Goal: Transaction & Acquisition: Obtain resource

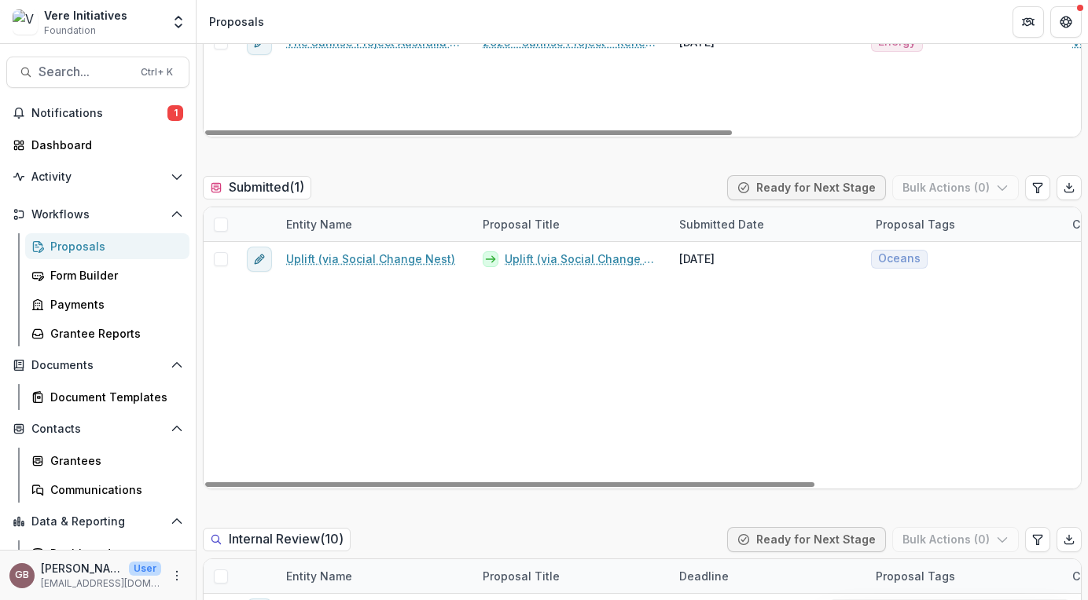
scroll to position [413, 0]
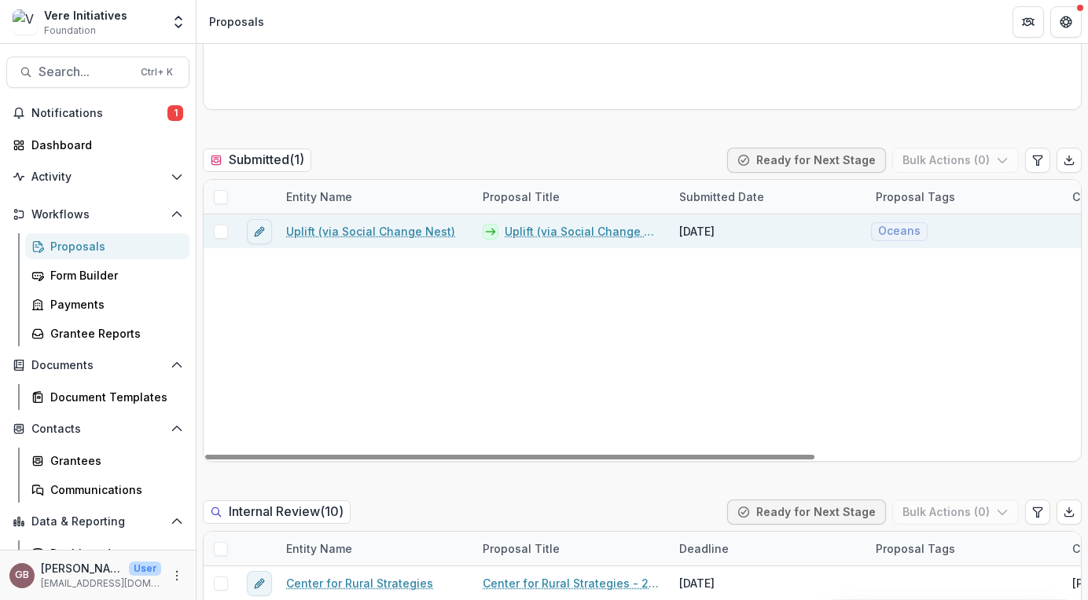
click at [544, 231] on link "Uplift (via Social Change Nest) - 2025 - Vere Initiatives - Documents & Narrati…" at bounding box center [583, 231] width 156 height 17
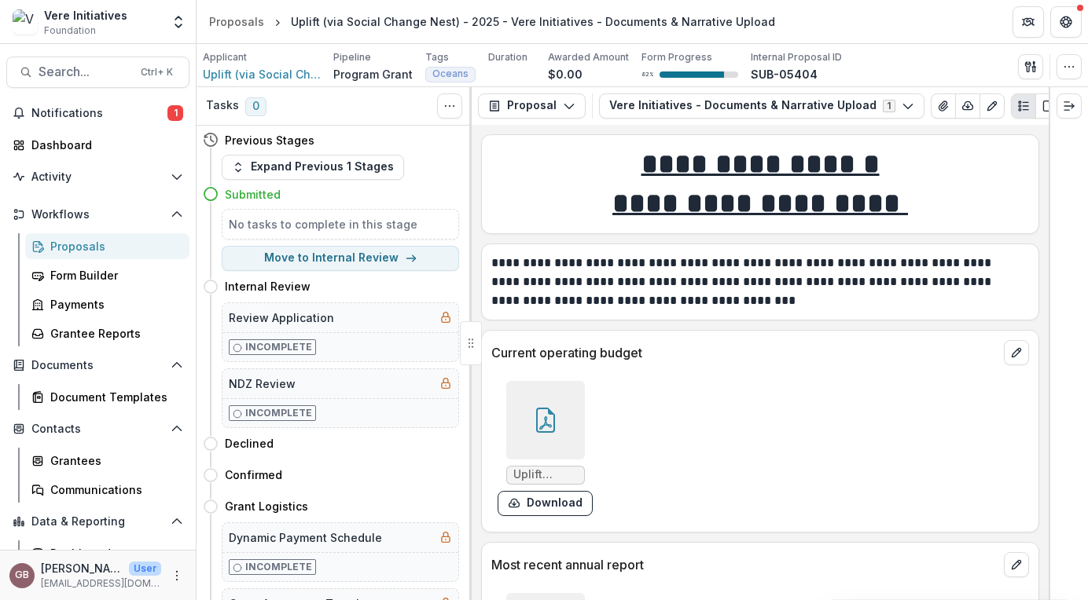
click at [516, 249] on div "**********" at bounding box center [760, 277] width 556 height 66
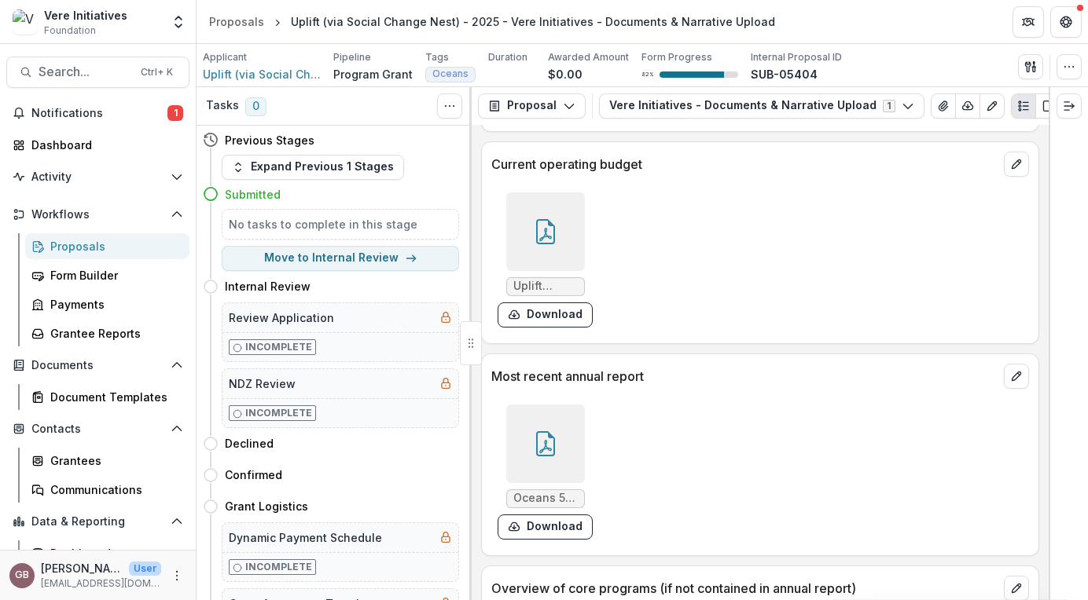
scroll to position [189, 0]
click at [538, 319] on button "Download" at bounding box center [544, 314] width 95 height 25
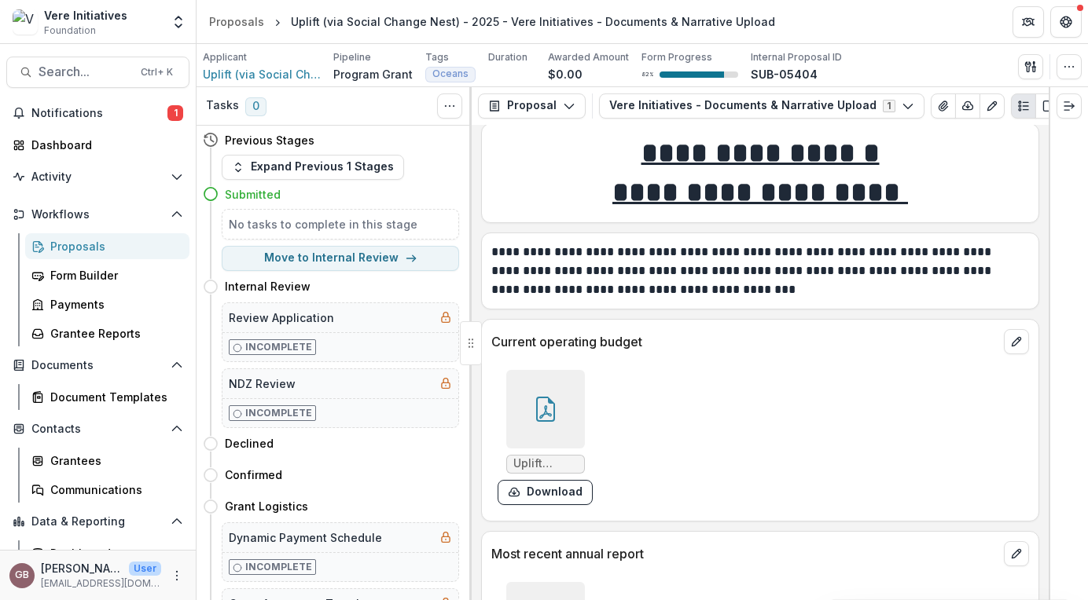
scroll to position [0, 0]
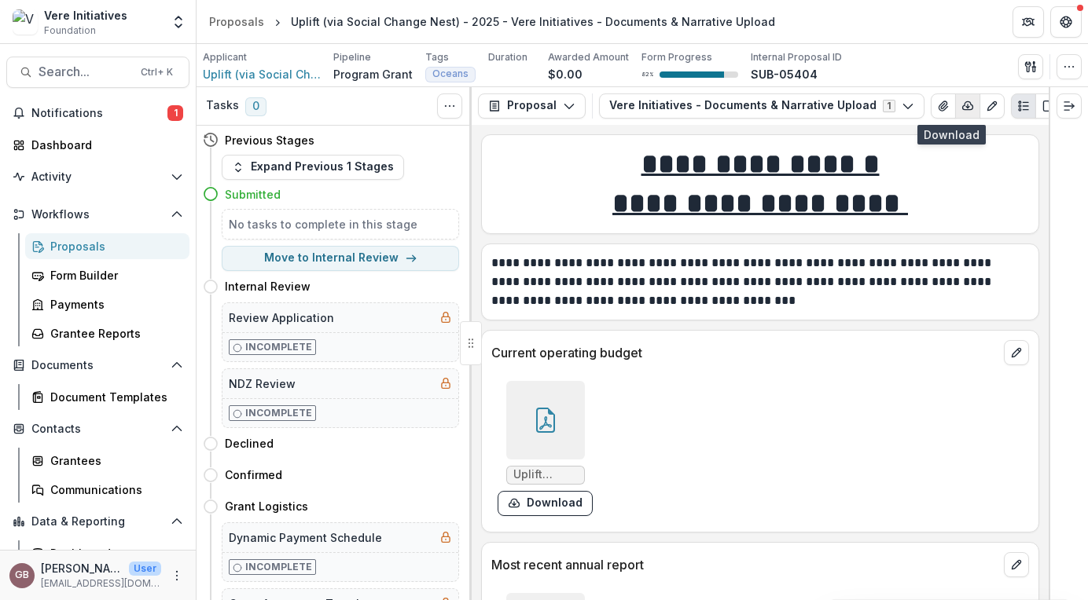
click at [963, 109] on icon "button" at bounding box center [968, 105] width 10 height 8
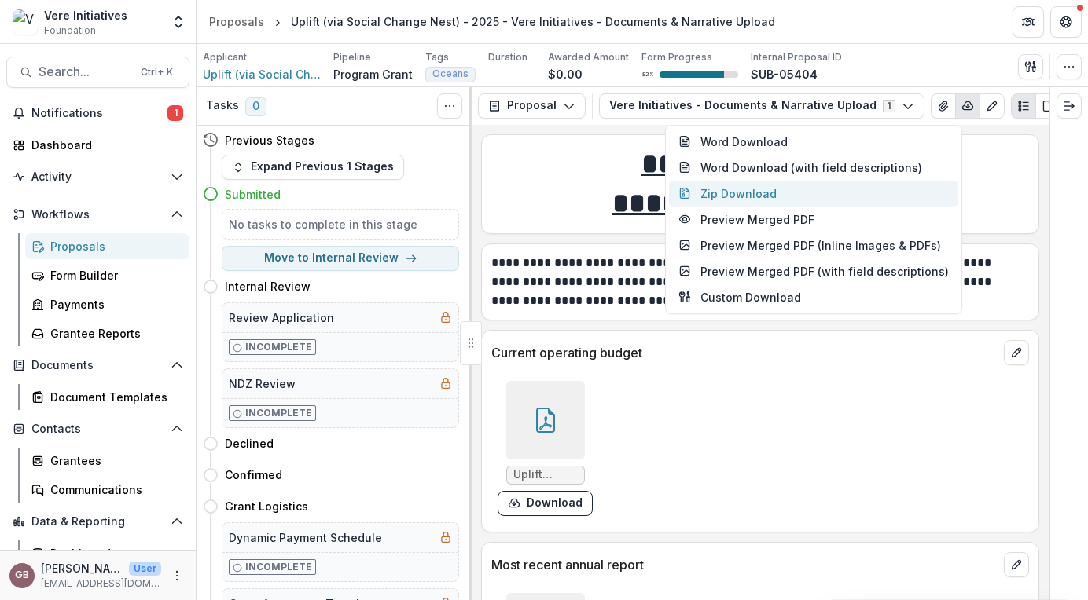
click at [752, 197] on button "Zip Download" at bounding box center [813, 194] width 289 height 26
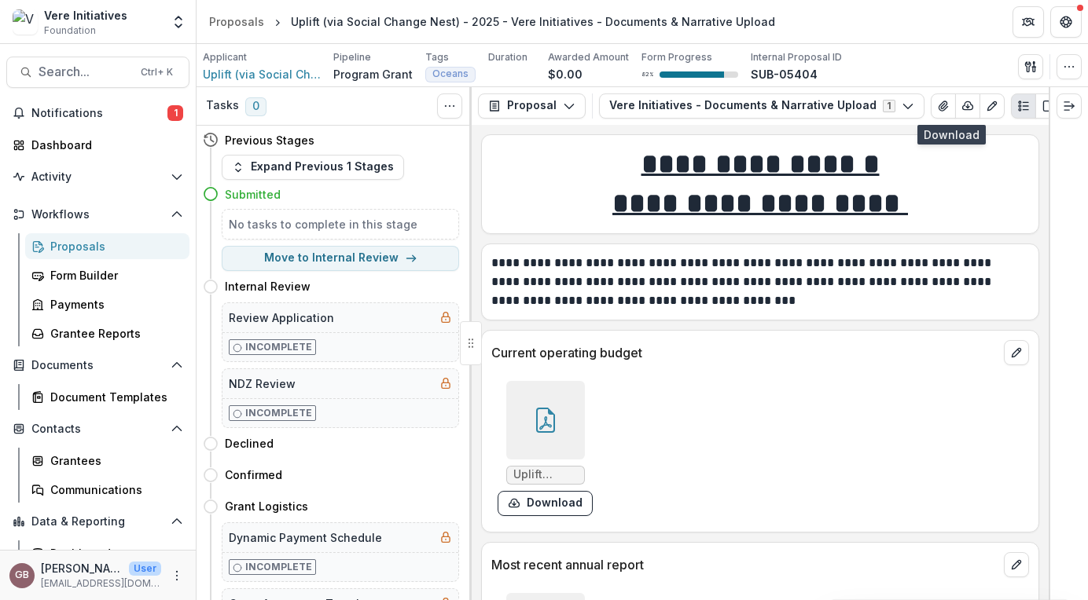
click at [959, 28] on header "Proposals Uplift (via Social Change Nest) - 2025 - Vere Initiatives - Documents…" at bounding box center [641, 21] width 891 height 43
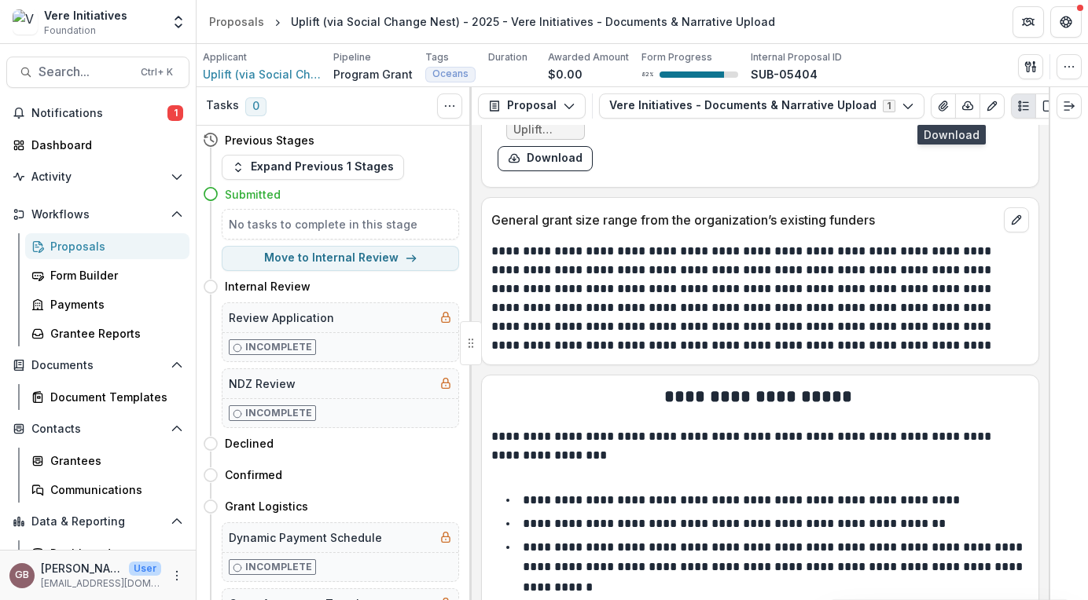
scroll to position [1896, 0]
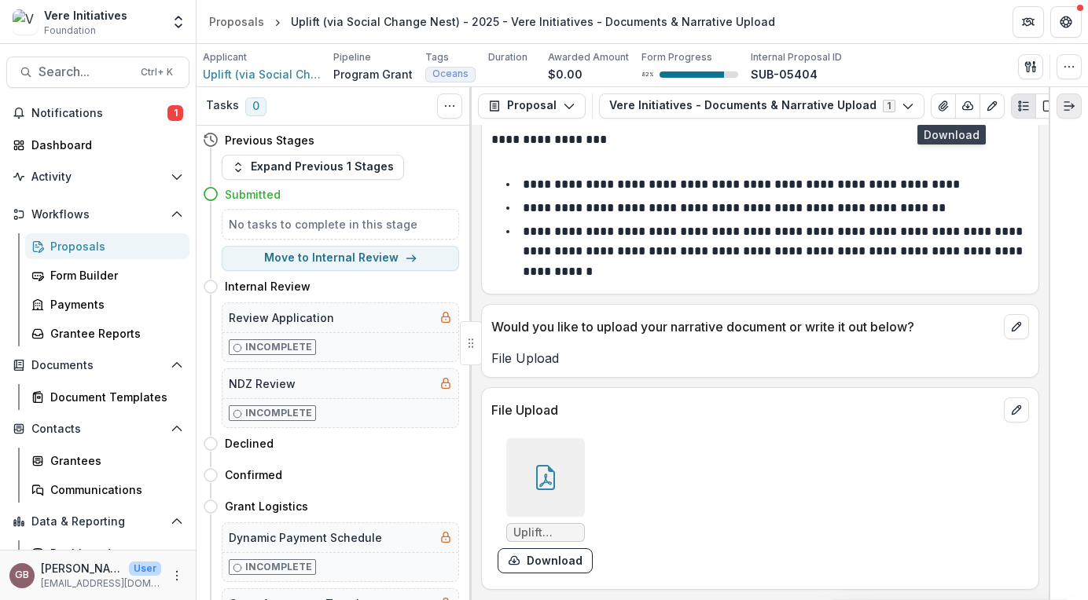
click at [1072, 112] on icon "Expand right" at bounding box center [1069, 106] width 13 height 13
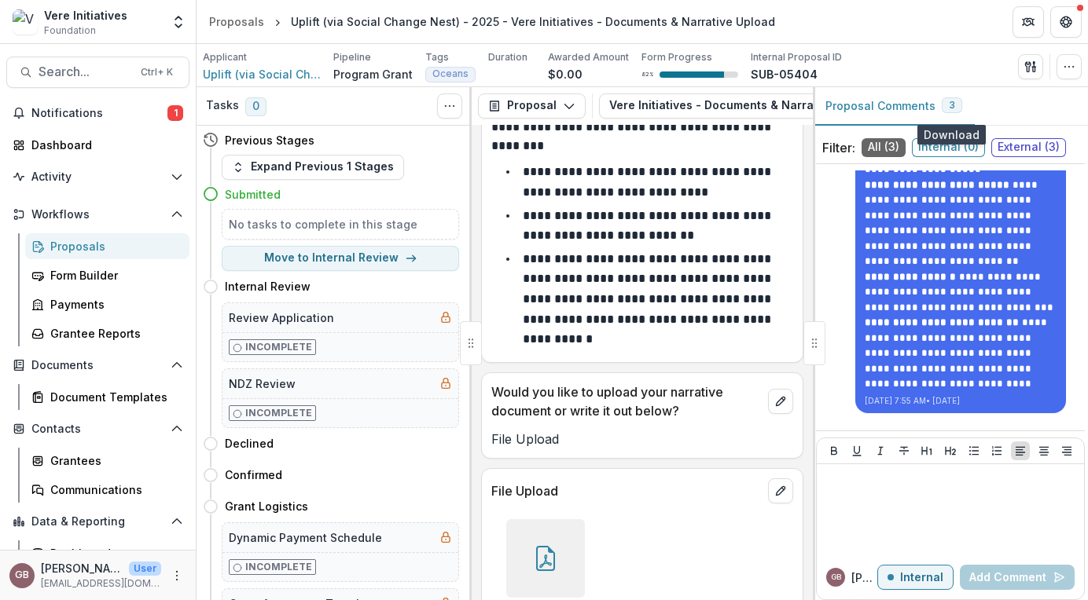
scroll to position [222, 0]
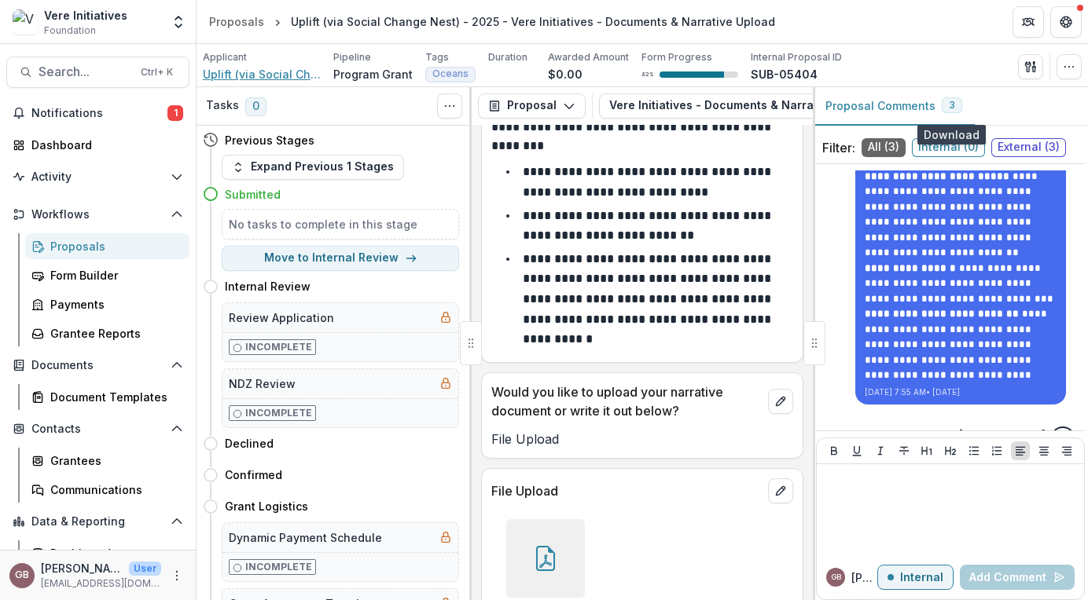
click at [281, 80] on span "Uplift (via Social Change Nest)" at bounding box center [262, 74] width 118 height 17
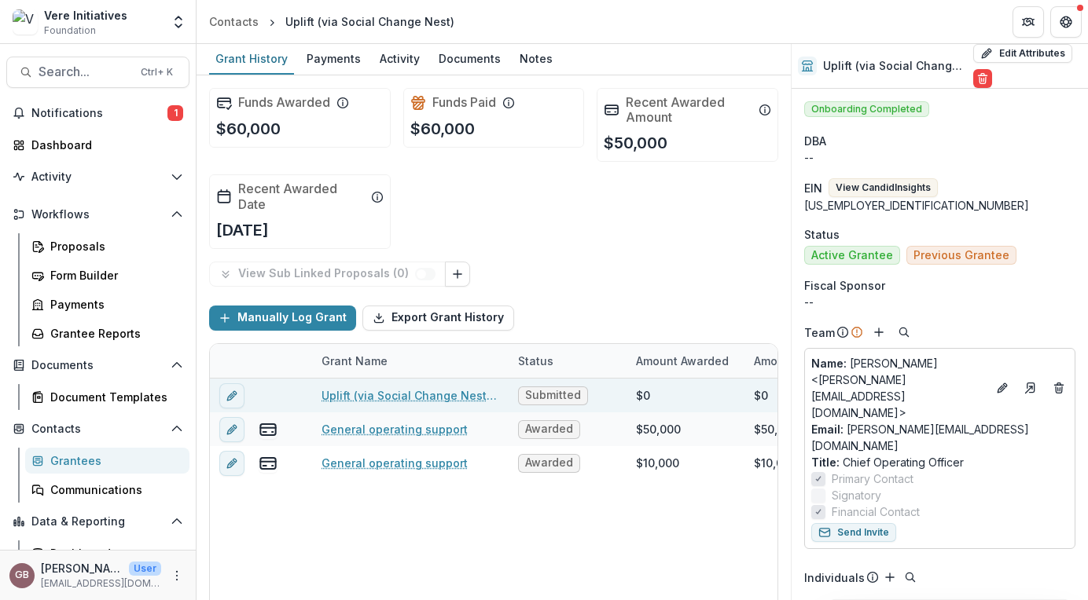
click at [615, 395] on div "Submitted" at bounding box center [567, 396] width 118 height 34
click at [641, 395] on div "$0" at bounding box center [643, 395] width 14 height 17
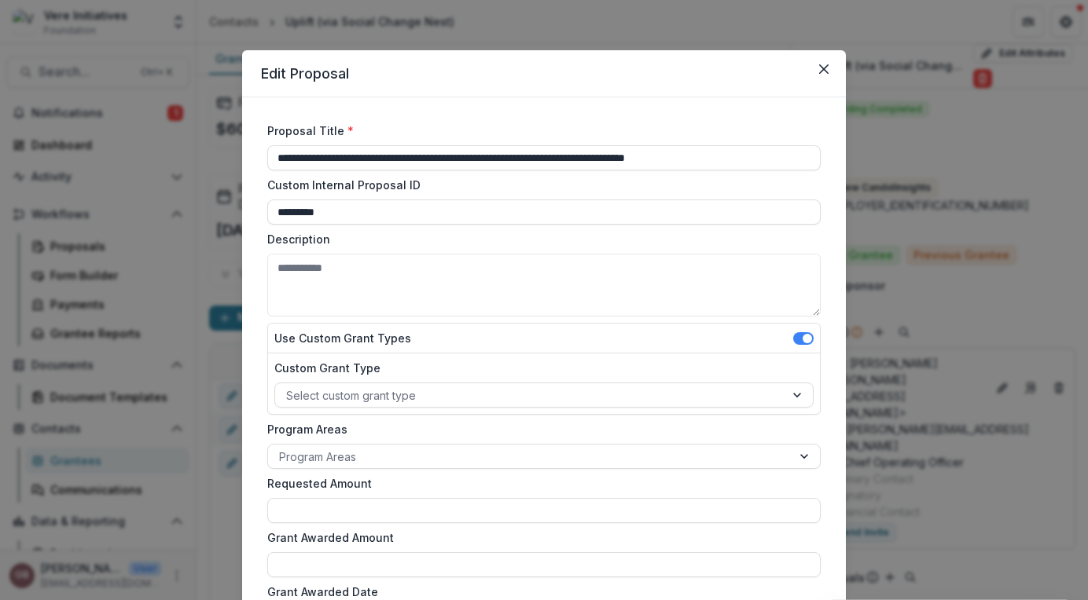
drag, startPoint x: 482, startPoint y: 160, endPoint x: 820, endPoint y: 140, distance: 339.3
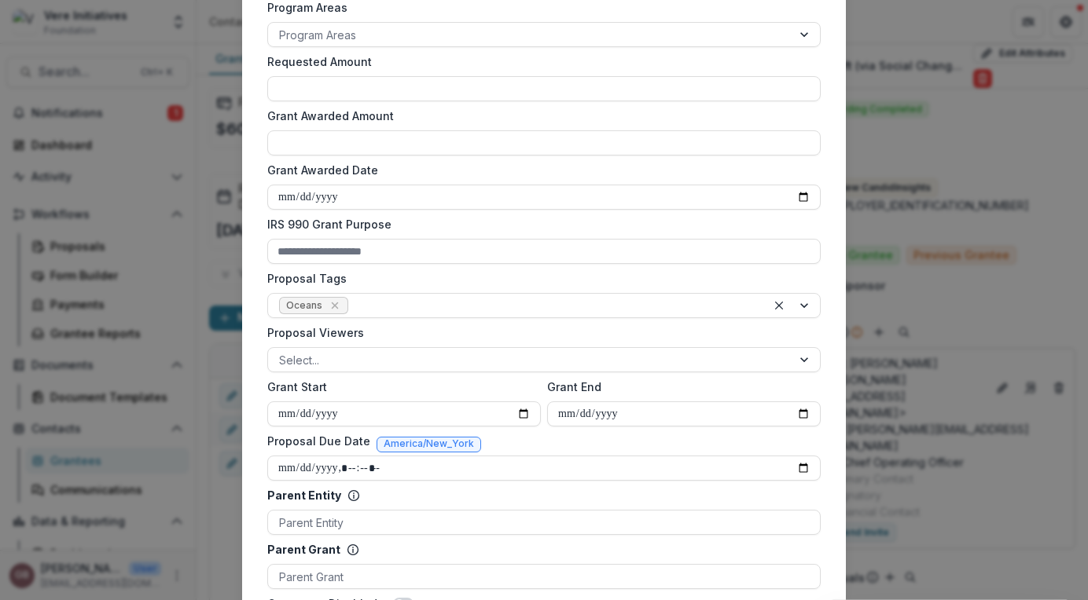
scroll to position [692, 0]
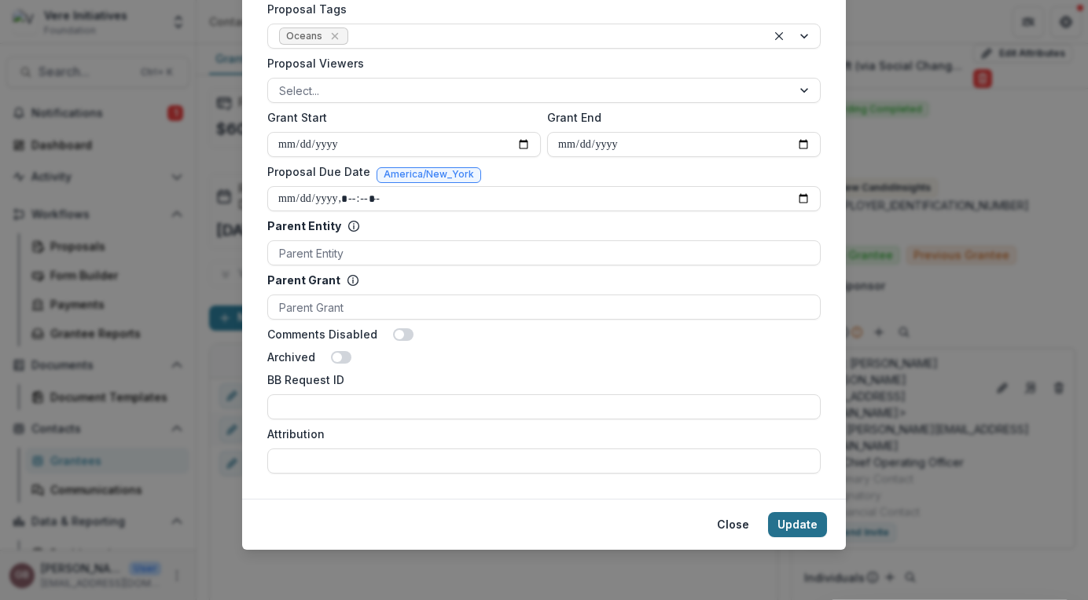
type input "**********"
click at [796, 530] on button "Update" at bounding box center [797, 524] width 59 height 25
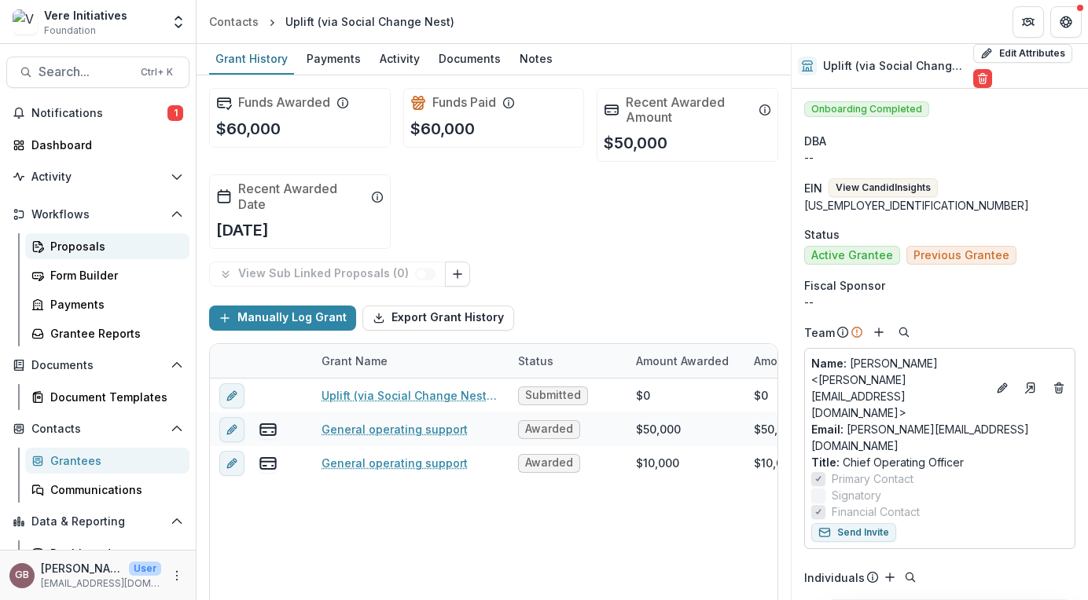
click at [61, 248] on div "Proposals" at bounding box center [113, 246] width 127 height 17
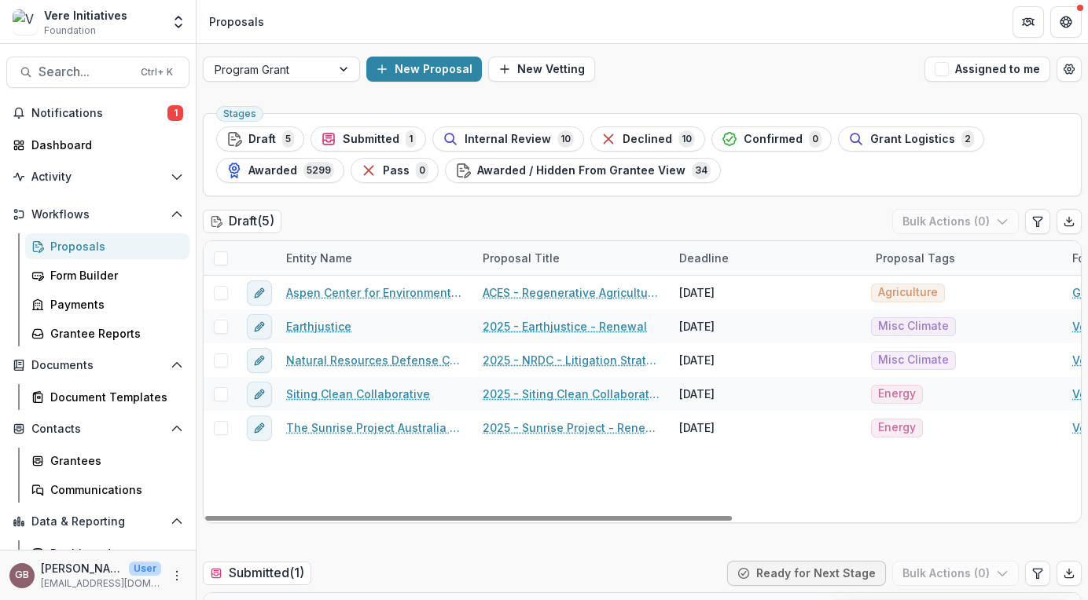
click at [809, 68] on div "New Proposal New Vetting" at bounding box center [642, 69] width 552 height 25
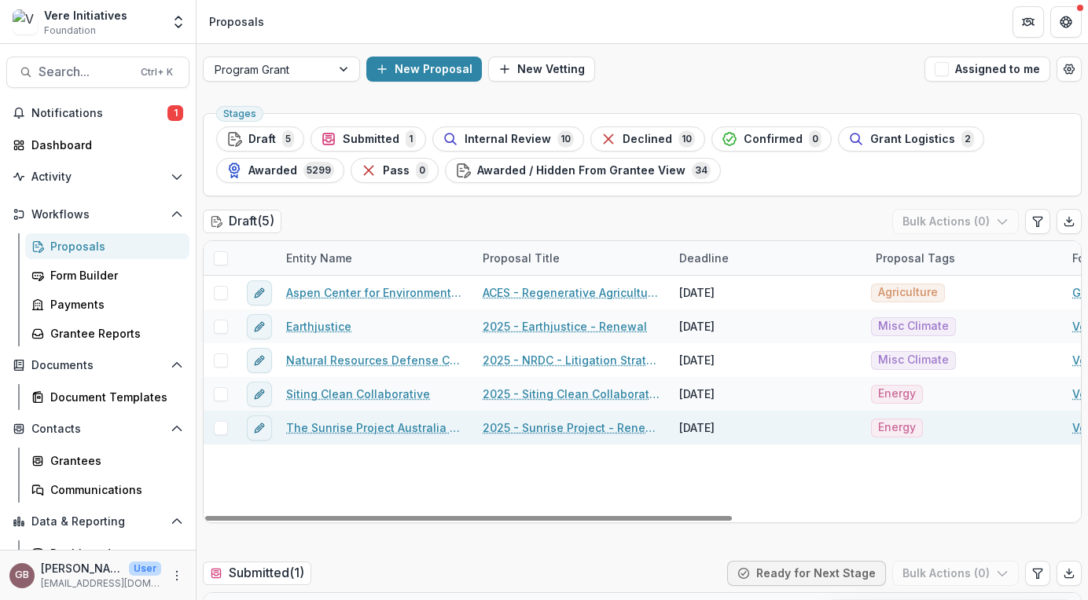
scroll to position [165, 0]
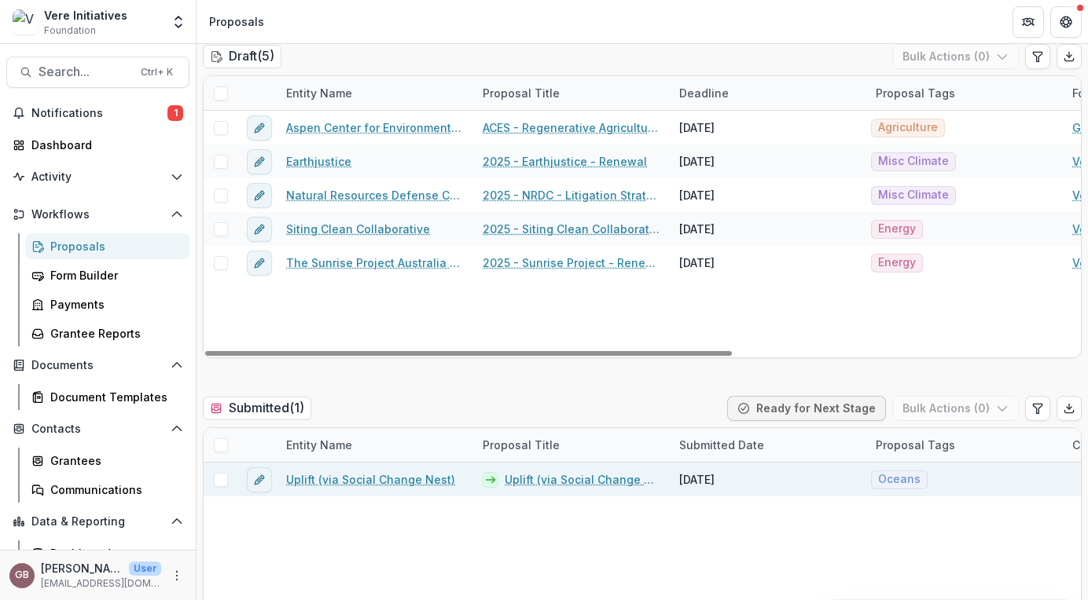
click at [578, 481] on link "Uplift (via Social Change Nest) - 2025 - Renewal" at bounding box center [583, 480] width 156 height 17
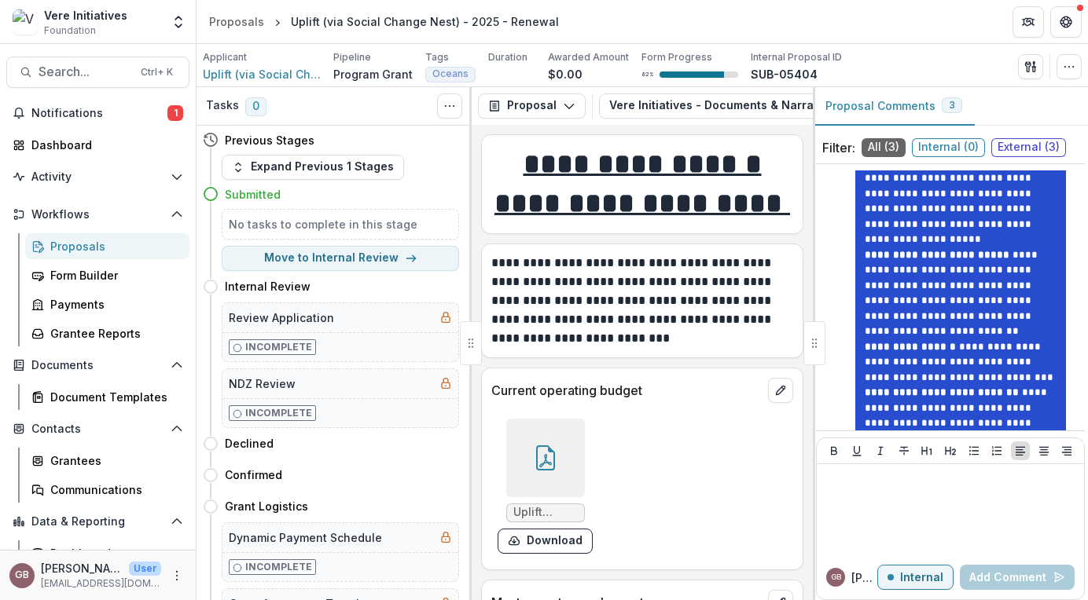
scroll to position [143, 0]
drag, startPoint x: 1002, startPoint y: 329, endPoint x: 1015, endPoint y: 400, distance: 72.0
click at [1015, 400] on p "**********" at bounding box center [960, 278] width 192 height 368
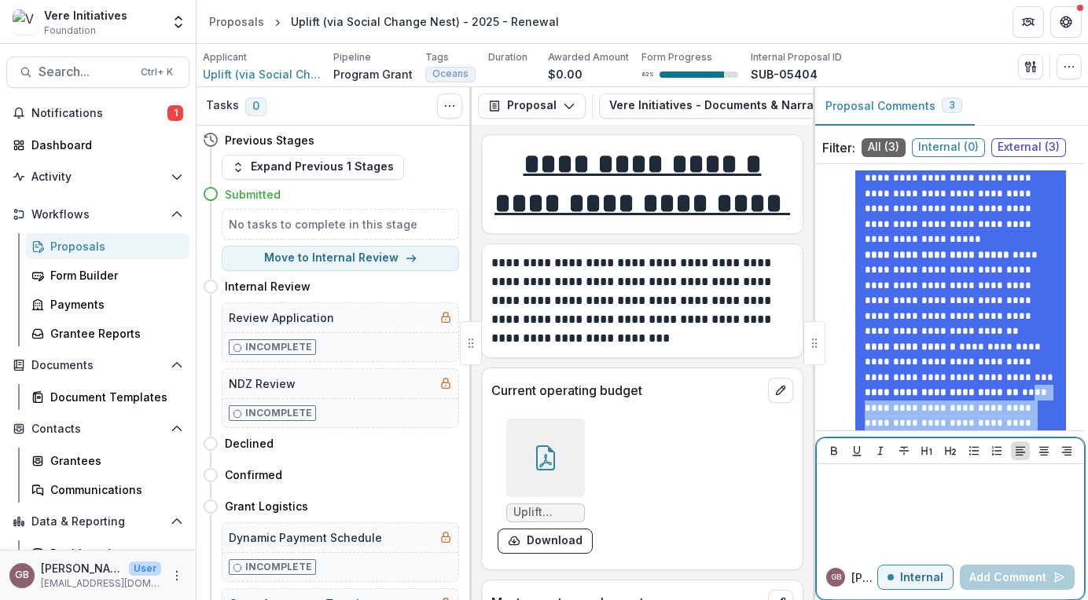
click at [907, 492] on div at bounding box center [950, 510] width 255 height 79
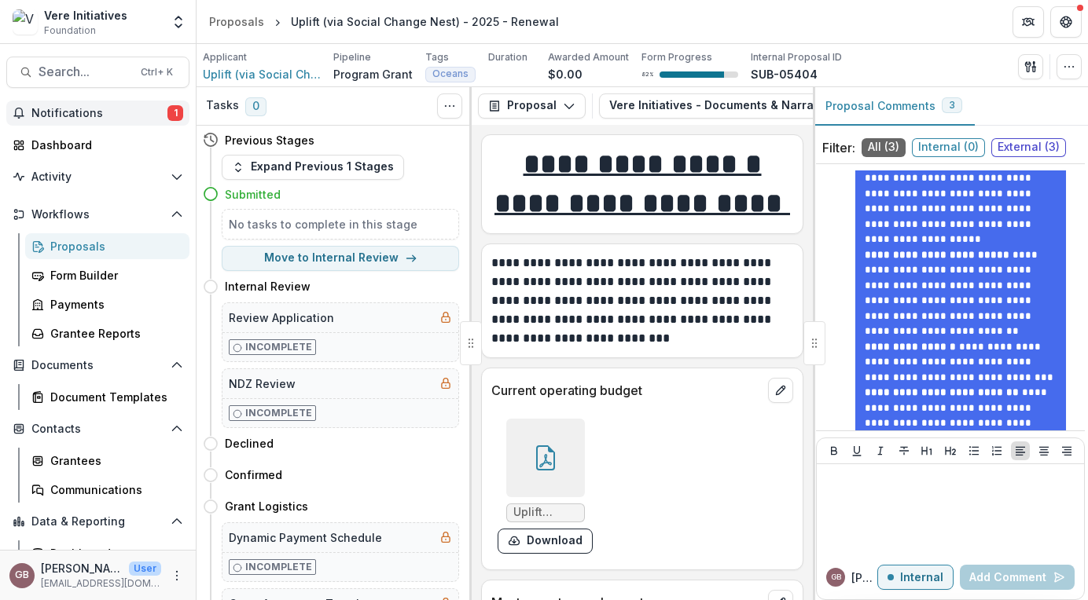
click at [75, 124] on button "Notifications 1" at bounding box center [97, 113] width 183 height 25
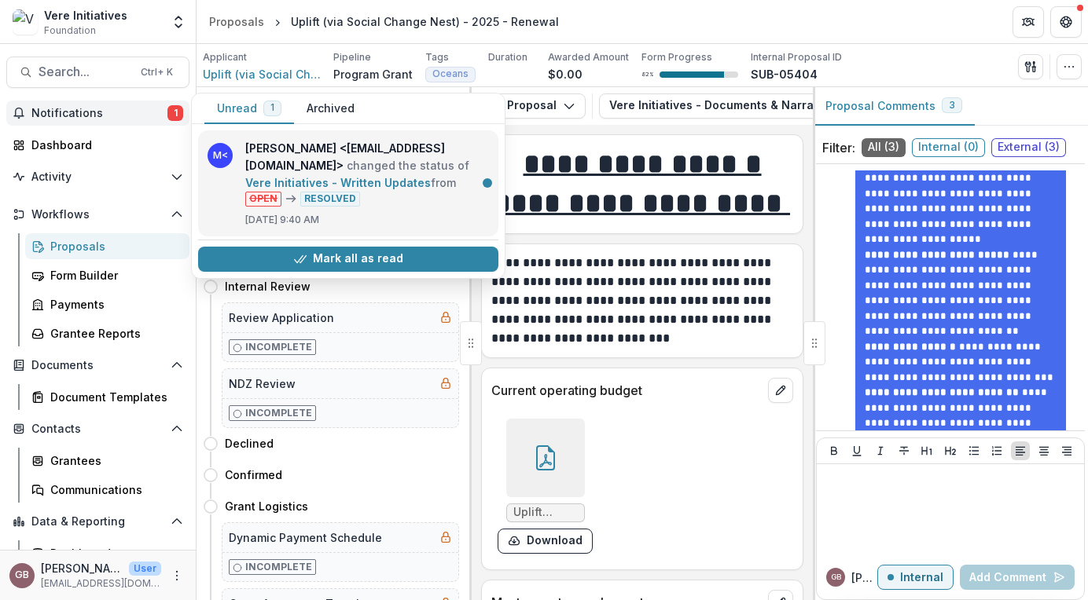
click at [431, 186] on link "Vere Initiatives - Written Updates" at bounding box center [337, 182] width 185 height 13
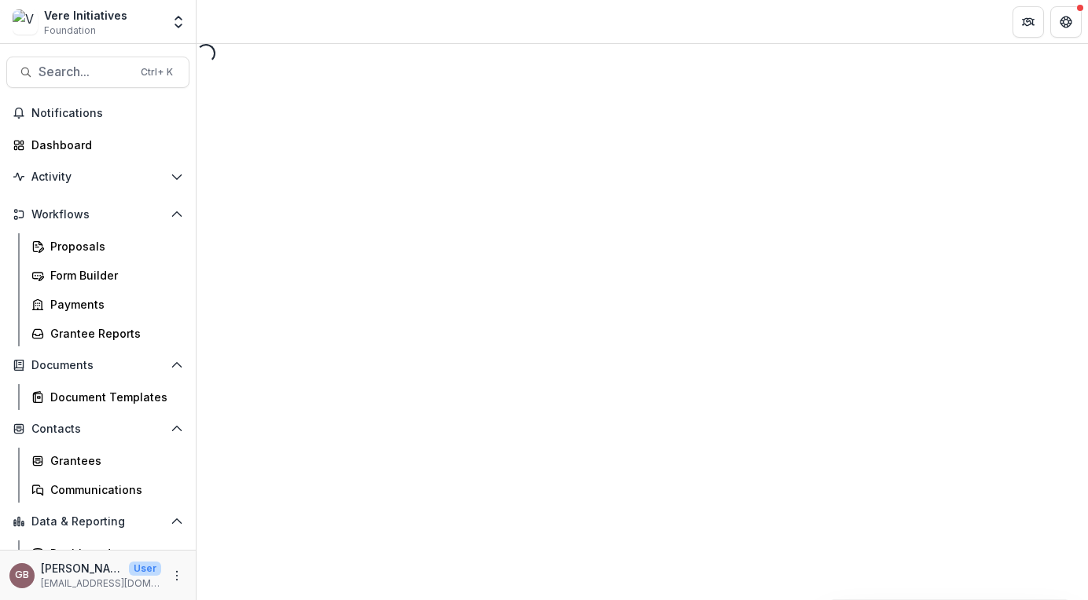
select select "********"
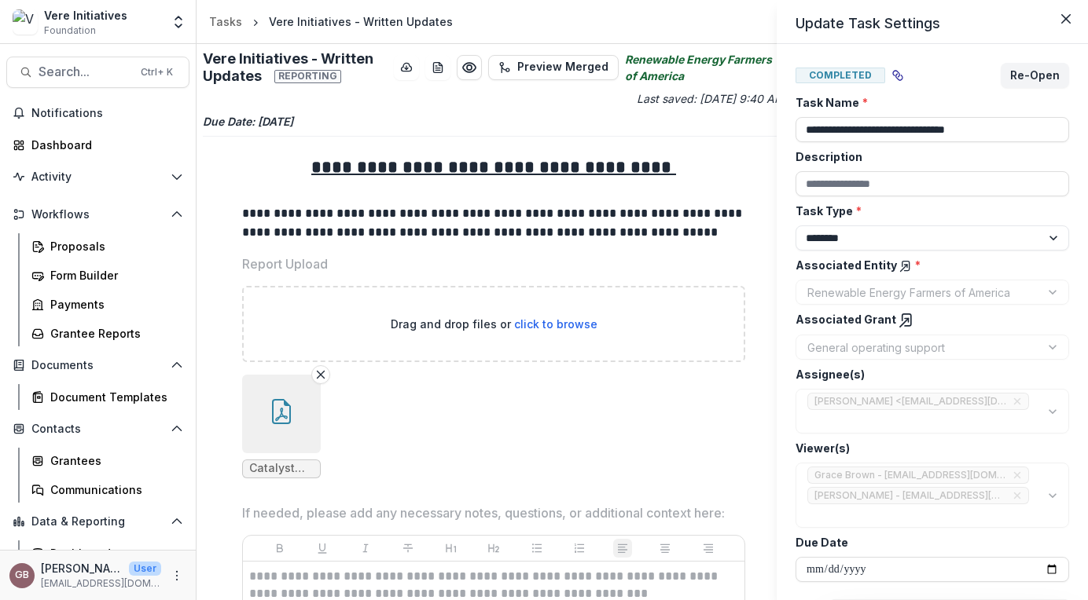
click at [288, 468] on div "**********" at bounding box center [544, 300] width 1088 height 600
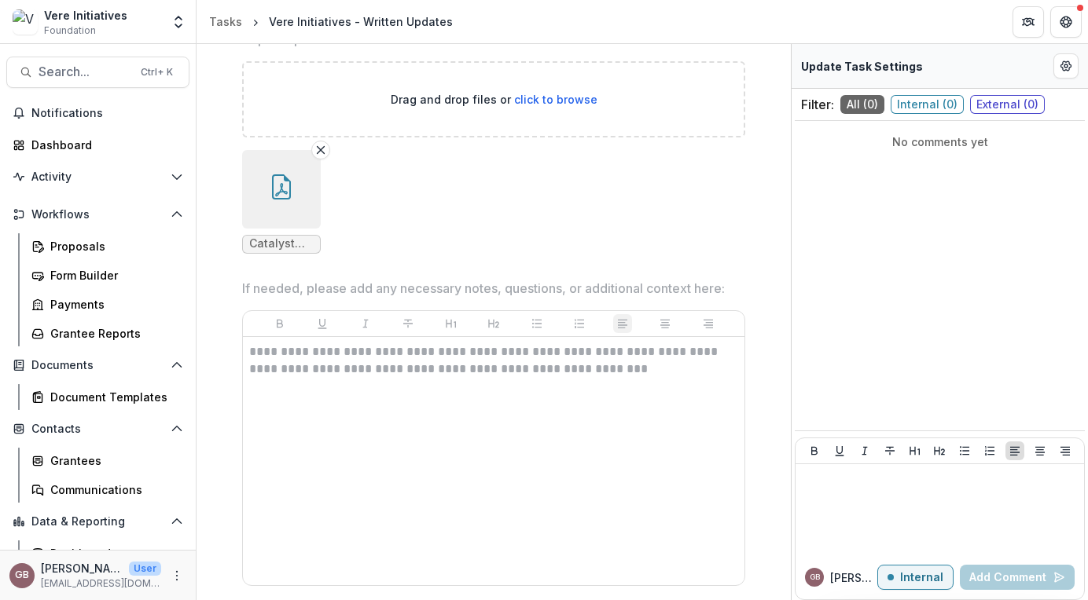
scroll to position [224, 0]
click at [276, 196] on icon "button" at bounding box center [281, 190] width 13 height 13
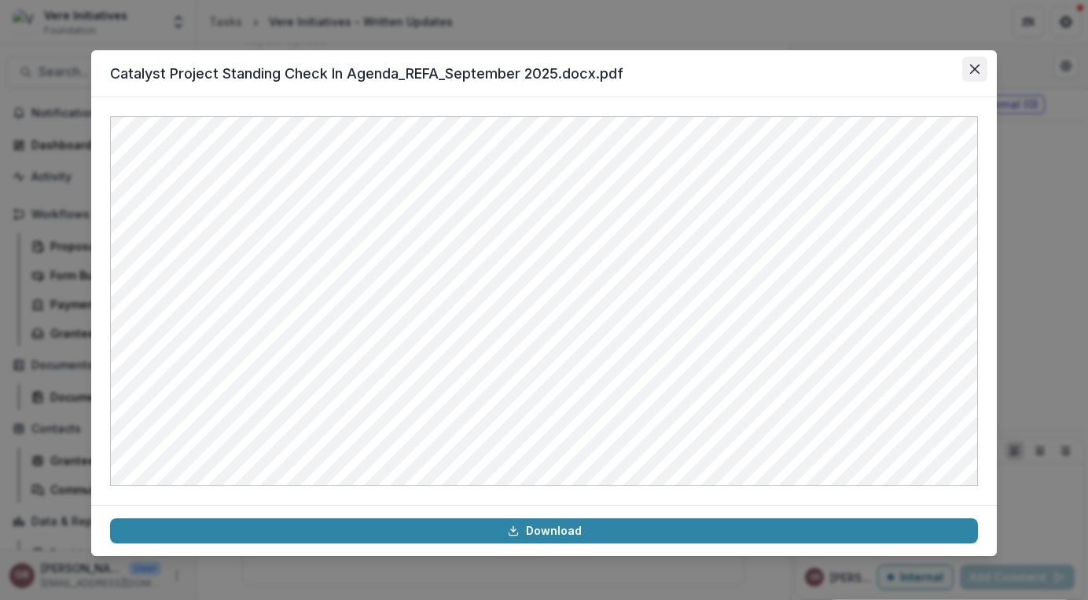
click at [972, 68] on icon "Close" at bounding box center [974, 68] width 9 height 9
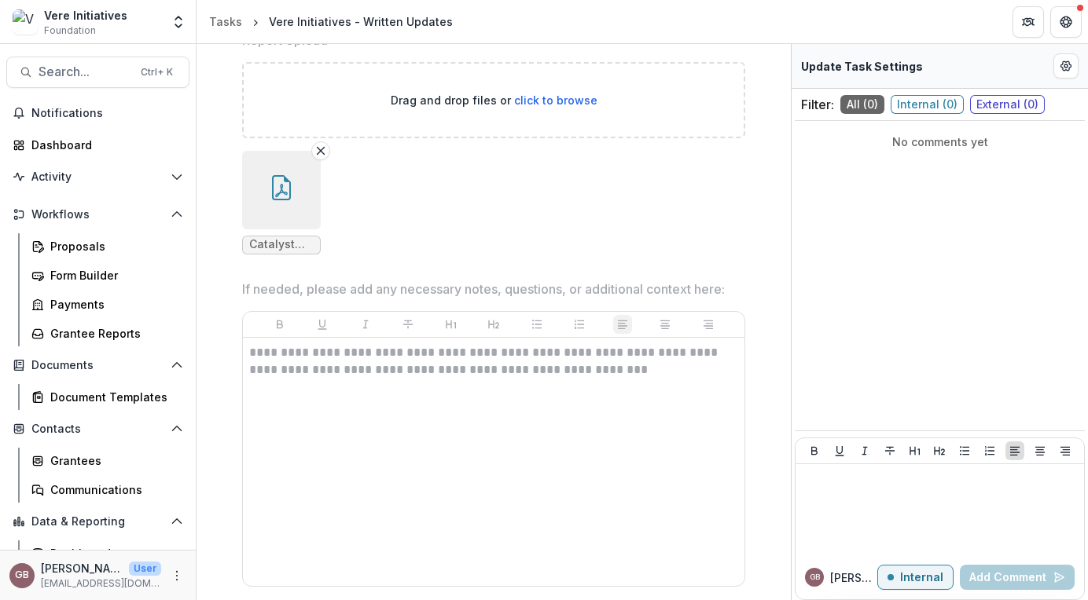
scroll to position [0, 0]
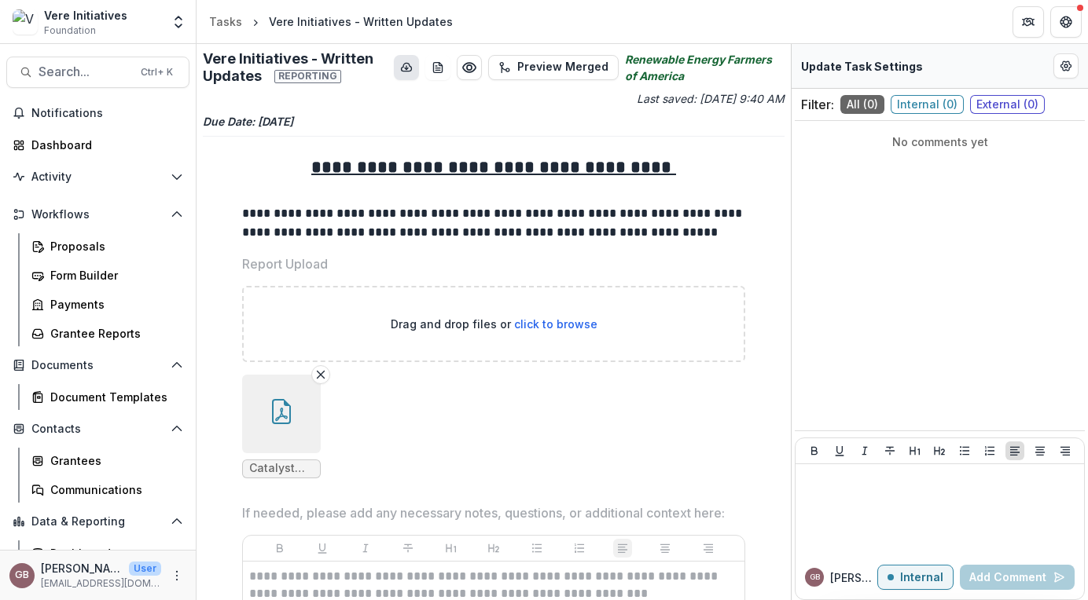
click at [402, 70] on icon "download-button" at bounding box center [406, 67] width 13 height 13
click at [82, 248] on div "Proposals" at bounding box center [113, 246] width 127 height 17
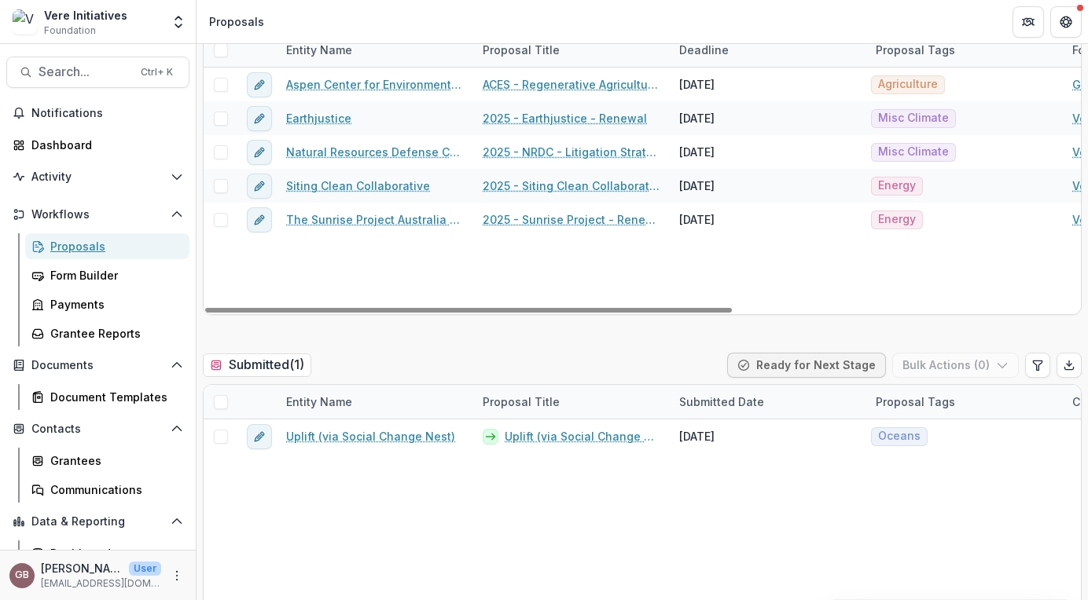
scroll to position [229, 0]
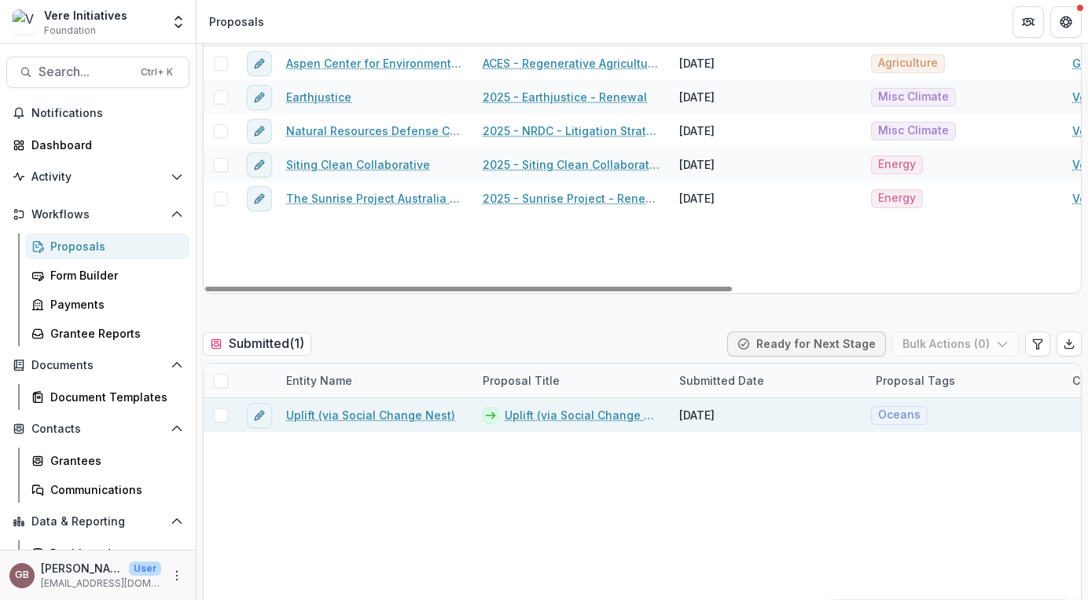
click at [221, 415] on span at bounding box center [221, 416] width 14 height 14
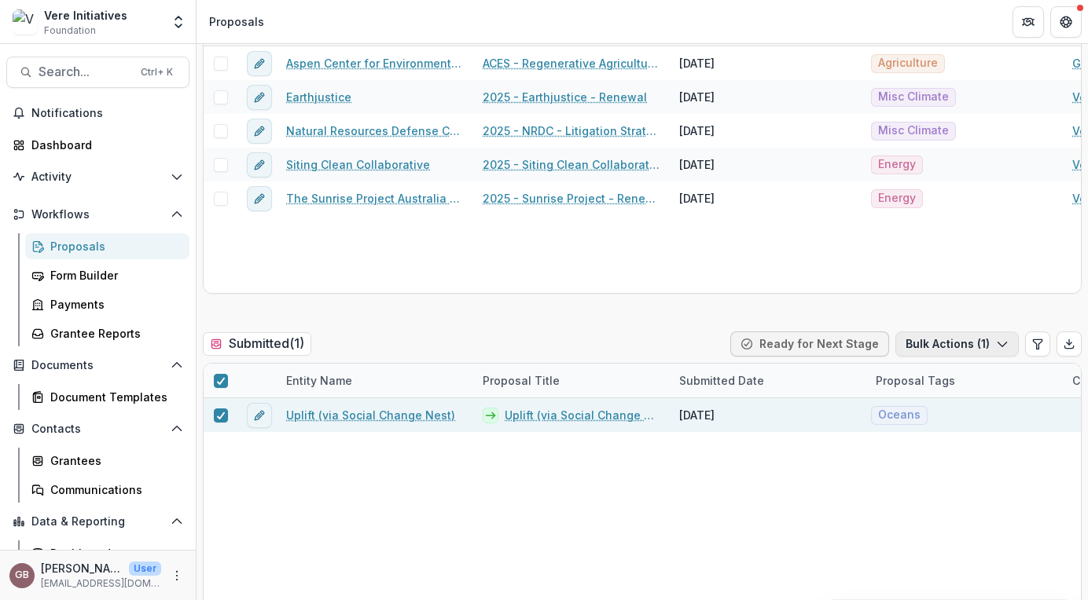
click at [925, 349] on button "Bulk Actions ( 1 )" at bounding box center [956, 344] width 123 height 25
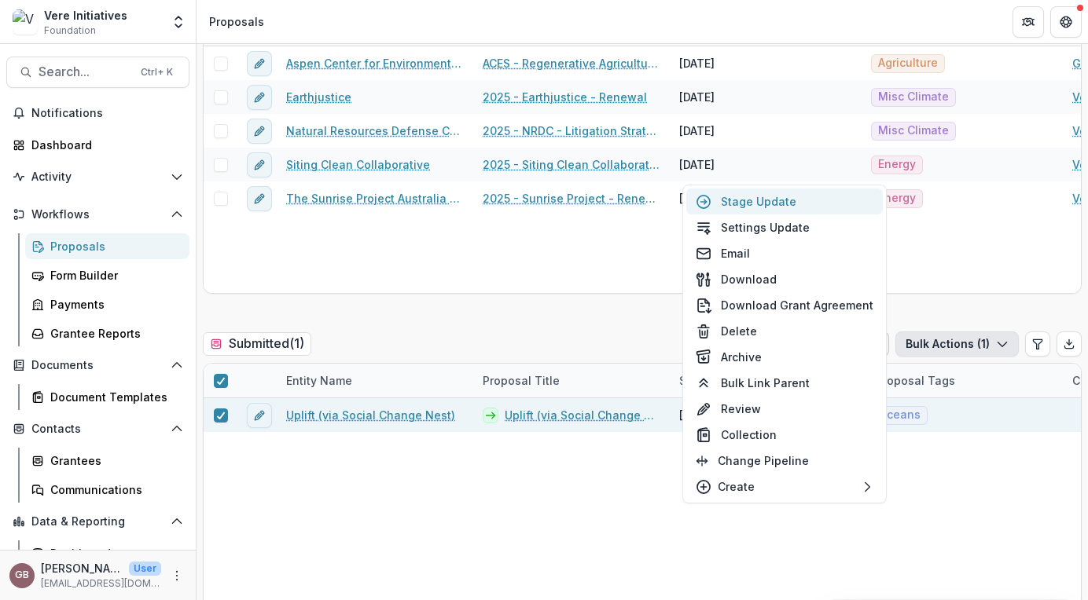
click at [768, 197] on button "Stage Update" at bounding box center [784, 202] width 196 height 26
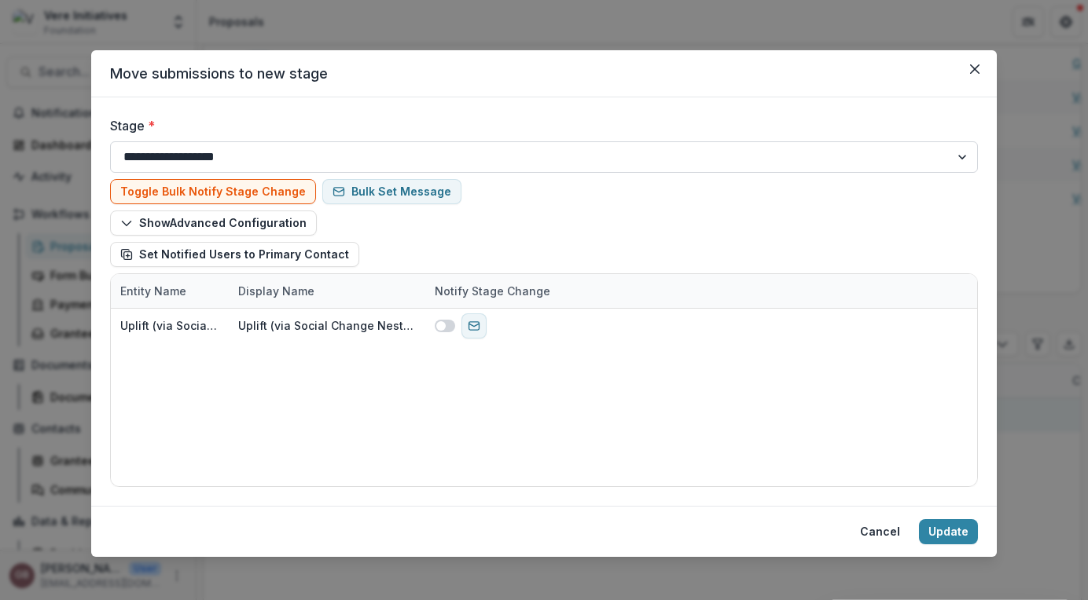
click at [479, 152] on select "**********" at bounding box center [544, 156] width 868 height 31
select select "**********"
click at [110, 141] on select "**********" at bounding box center [544, 156] width 868 height 31
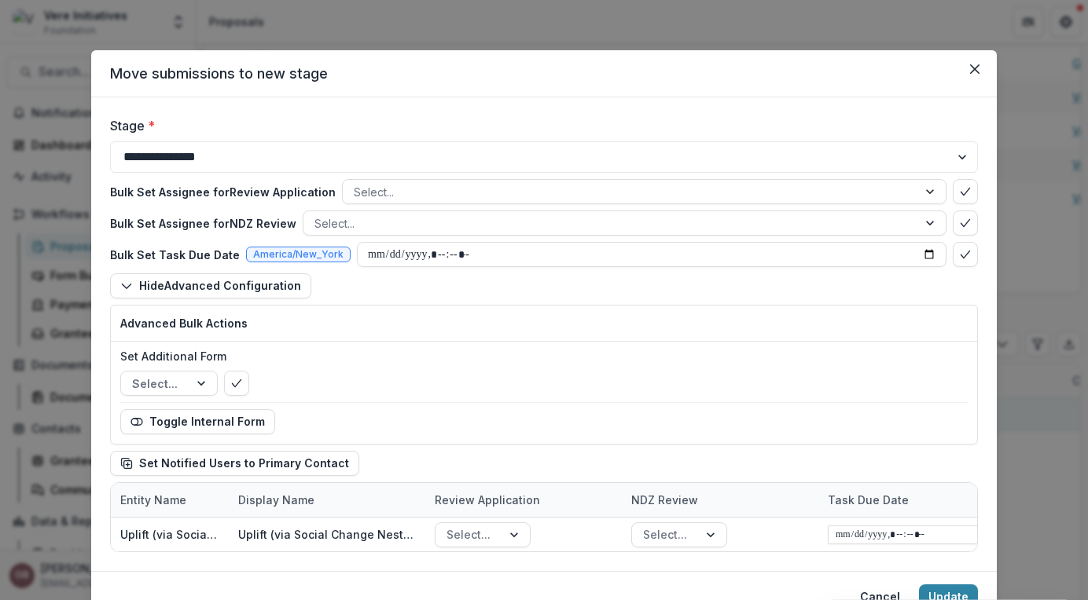
drag, startPoint x: 475, startPoint y: 171, endPoint x: 464, endPoint y: 402, distance: 231.3
click at [464, 402] on div "Bulk Set Assignee for Review Application Select... Bulk Set Assignee for NDZ Re…" at bounding box center [544, 328] width 868 height 310
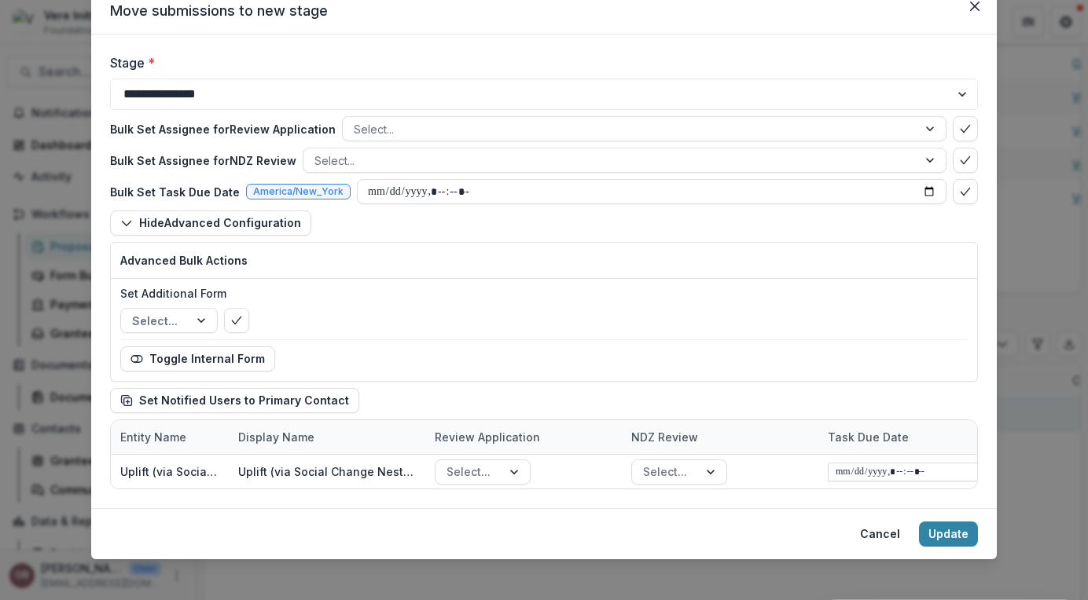
scroll to position [63, 0]
click at [446, 125] on div at bounding box center [630, 129] width 552 height 20
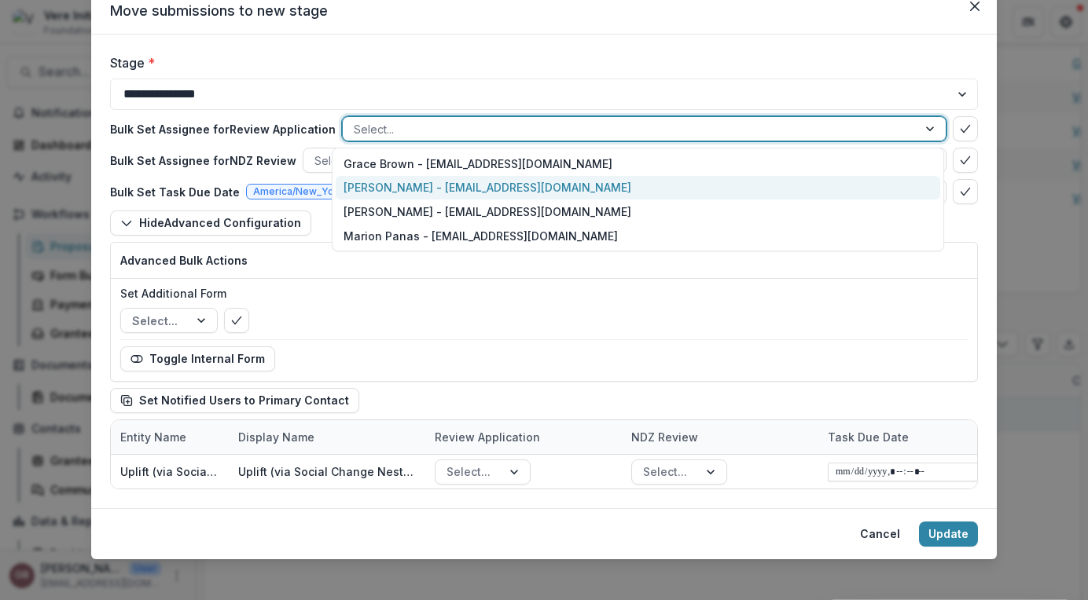
click at [450, 188] on div "[PERSON_NAME] - [EMAIL_ADDRESS][DOMAIN_NAME]" at bounding box center [638, 188] width 604 height 24
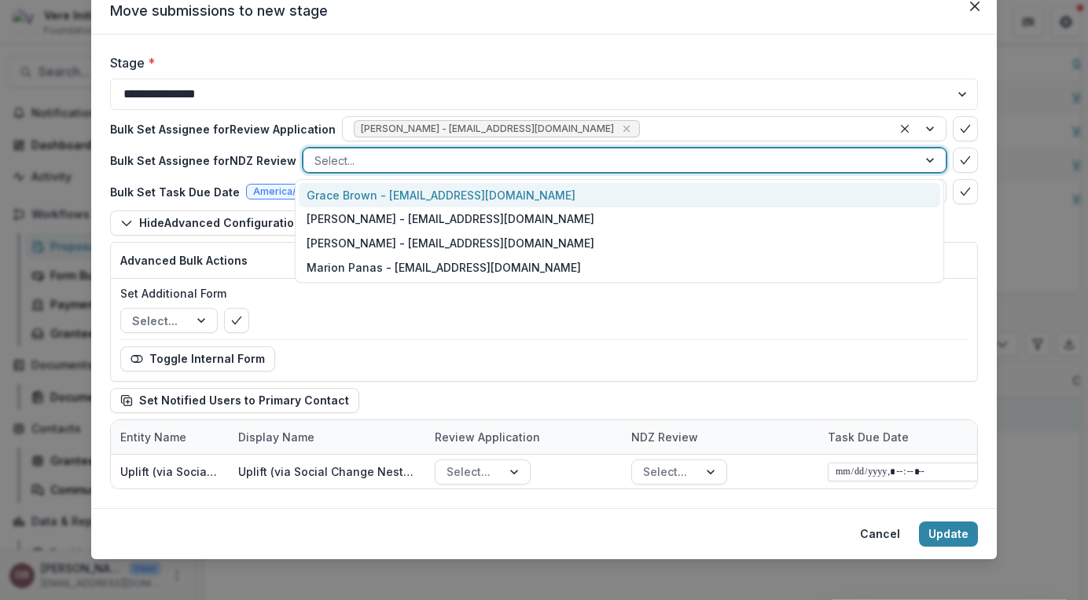
click at [411, 159] on div at bounding box center [610, 161] width 592 height 20
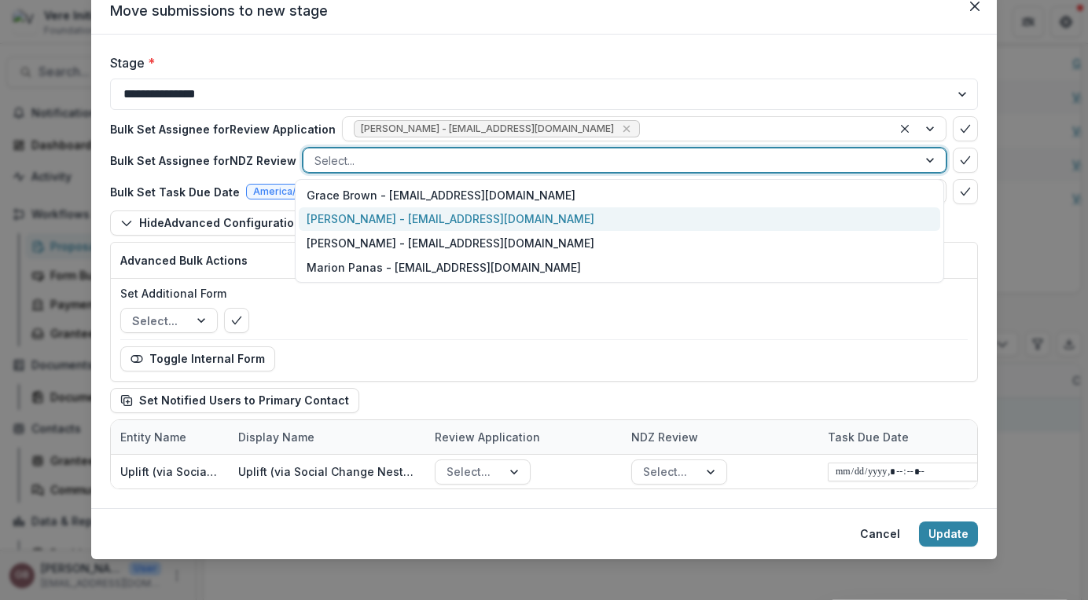
click at [414, 226] on div "[PERSON_NAME] - [EMAIL_ADDRESS][DOMAIN_NAME]" at bounding box center [619, 219] width 641 height 24
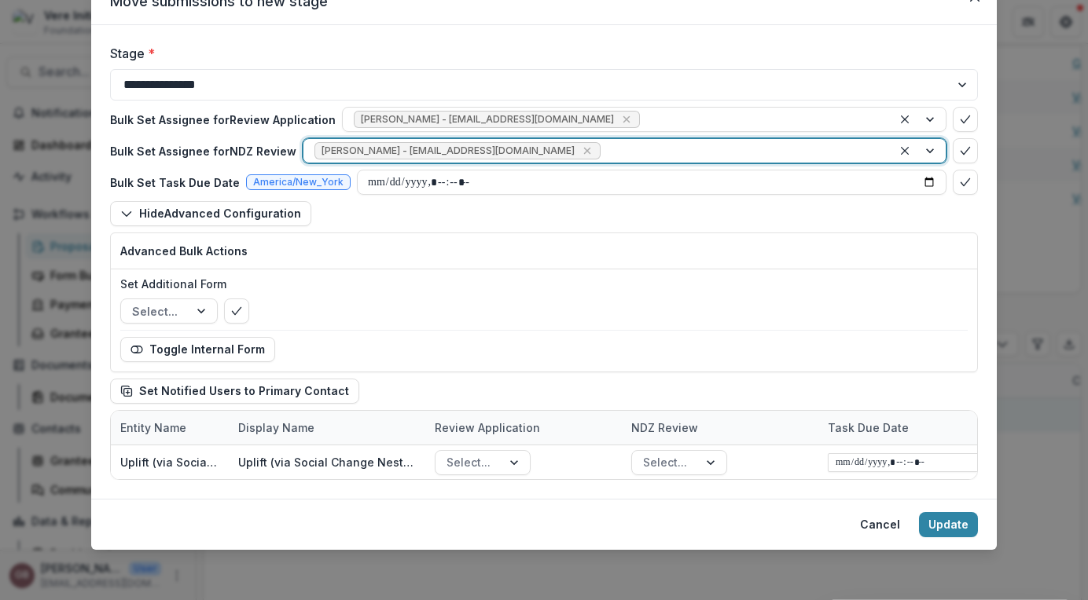
scroll to position [72, 0]
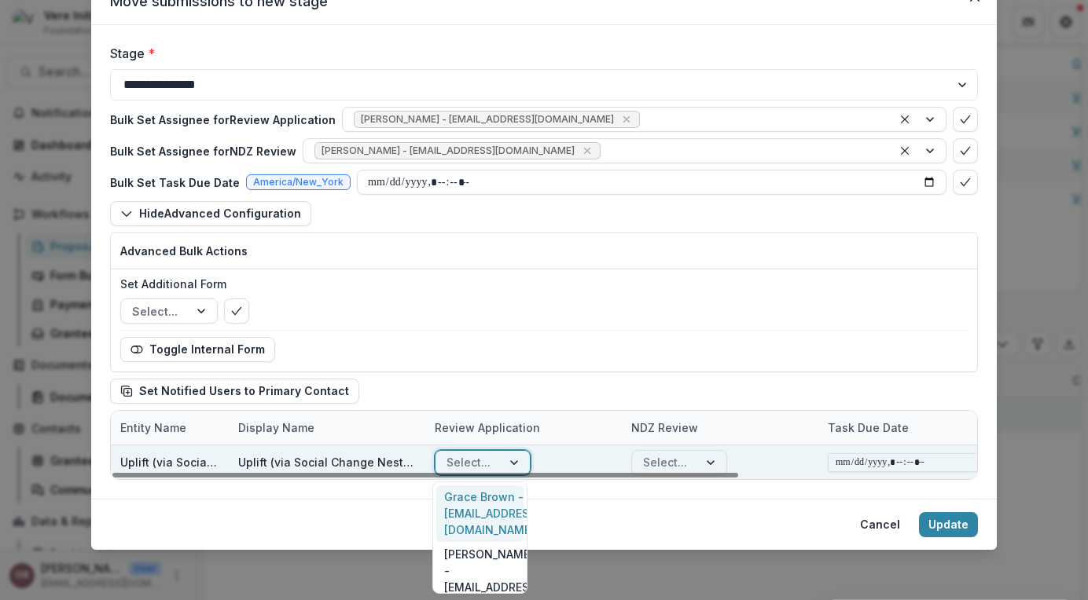
click at [502, 457] on div at bounding box center [515, 463] width 28 height 24
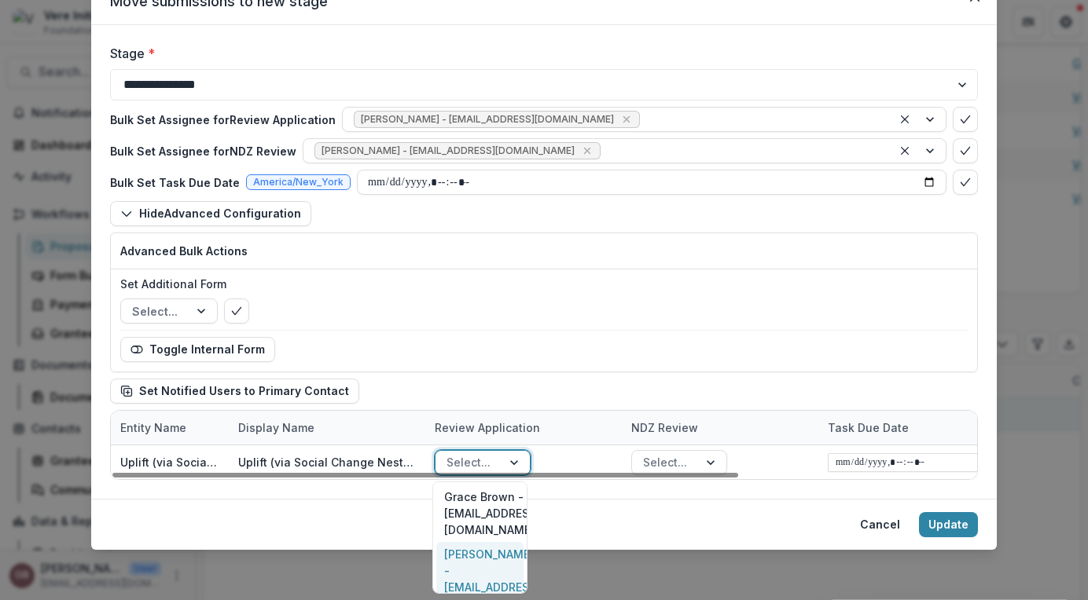
click at [475, 549] on div "[PERSON_NAME] - [EMAIL_ADDRESS][DOMAIN_NAME]" at bounding box center [479, 579] width 87 height 74
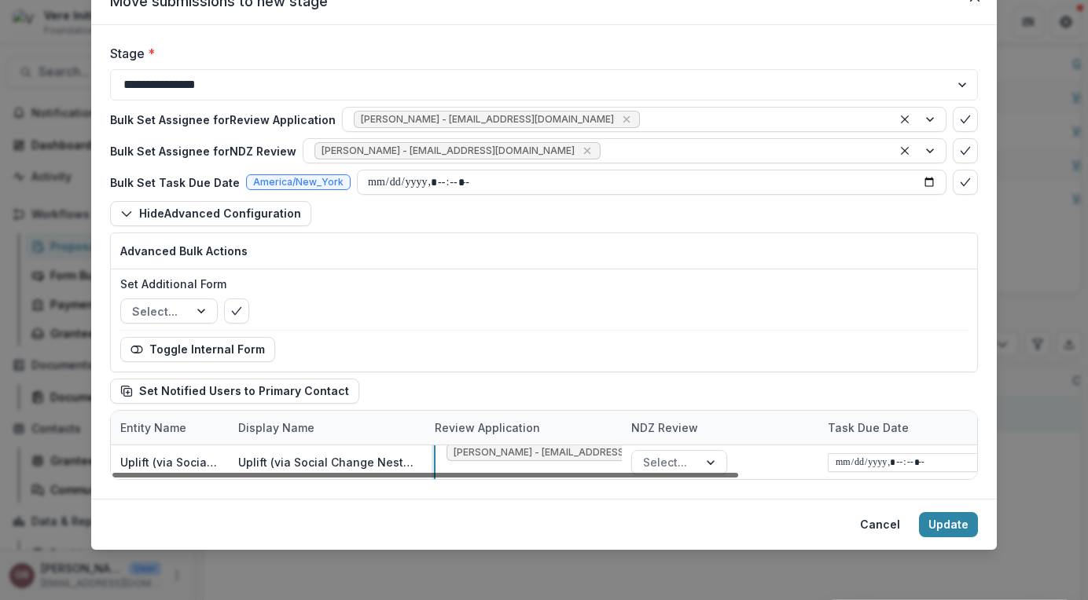
click at [660, 473] on div at bounding box center [425, 475] width 626 height 5
click at [527, 109] on div "[PERSON_NAME] - [EMAIL_ADDRESS][DOMAIN_NAME]" at bounding box center [617, 120] width 549 height 24
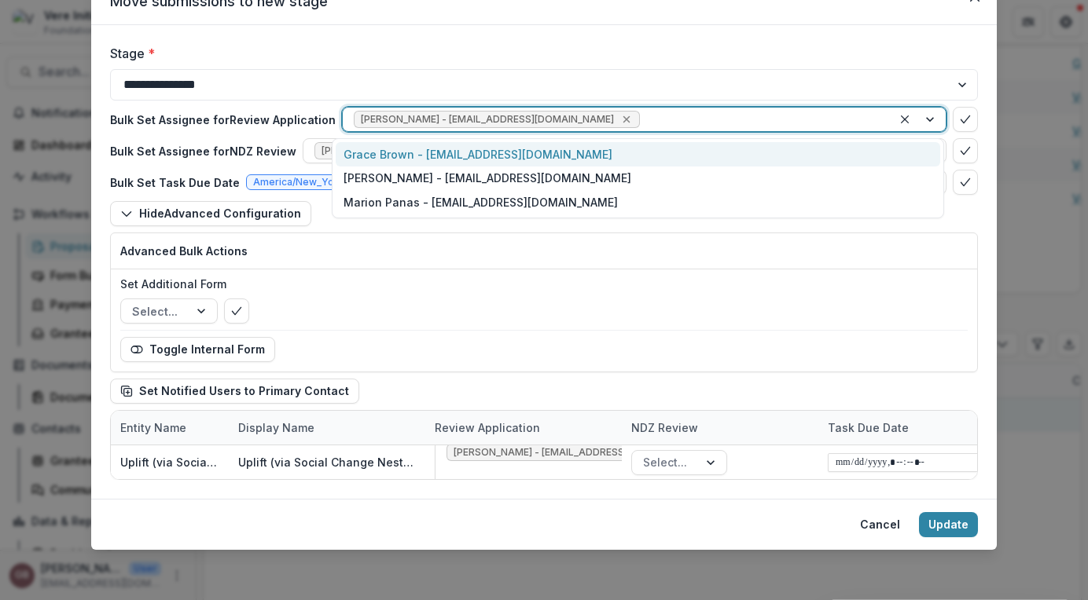
click at [620, 119] on icon "Remove Chelsea Hillard - chelsea@vere.org" at bounding box center [626, 119] width 13 height 13
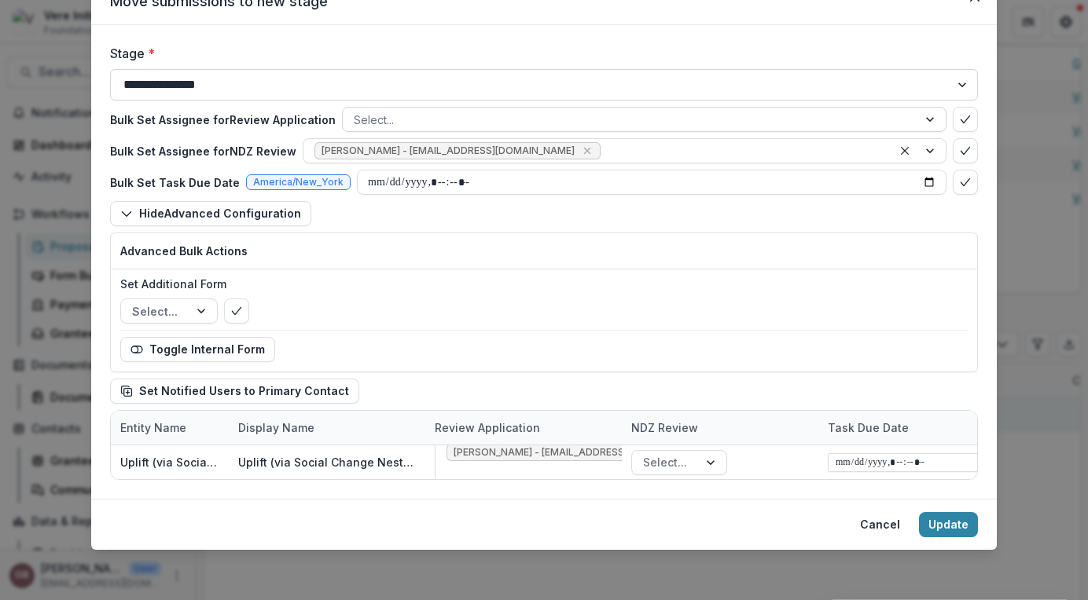
click at [446, 80] on select "**********" at bounding box center [544, 84] width 868 height 31
click at [453, 36] on div "**********" at bounding box center [543, 262] width 905 height 474
click at [583, 149] on icon "Remove Chelsea Hillard - chelsea@vere.org" at bounding box center [586, 151] width 7 height 7
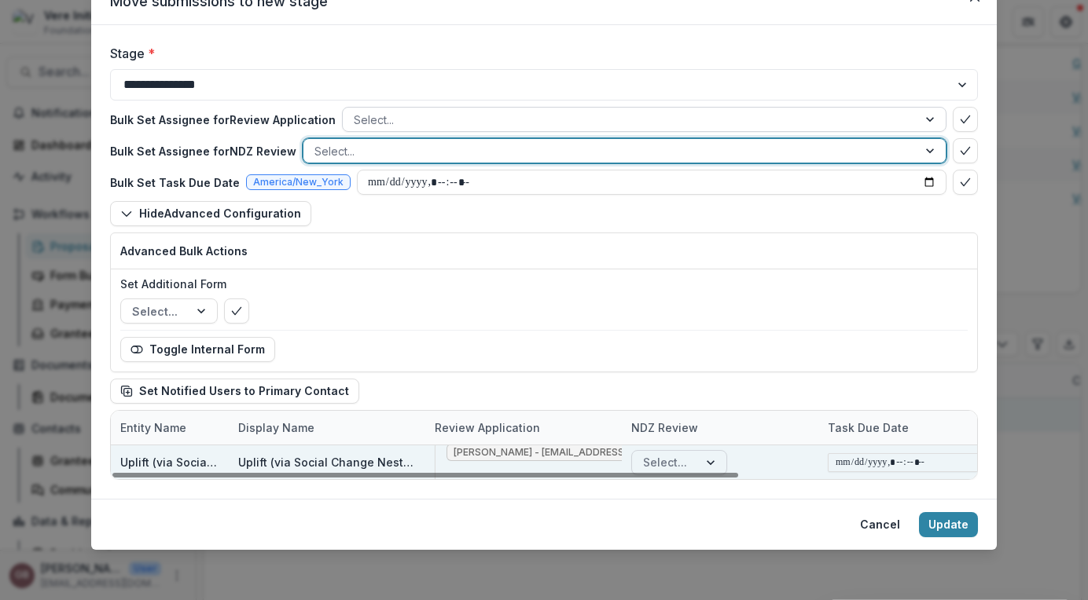
click at [712, 460] on div at bounding box center [712, 463] width 28 height 24
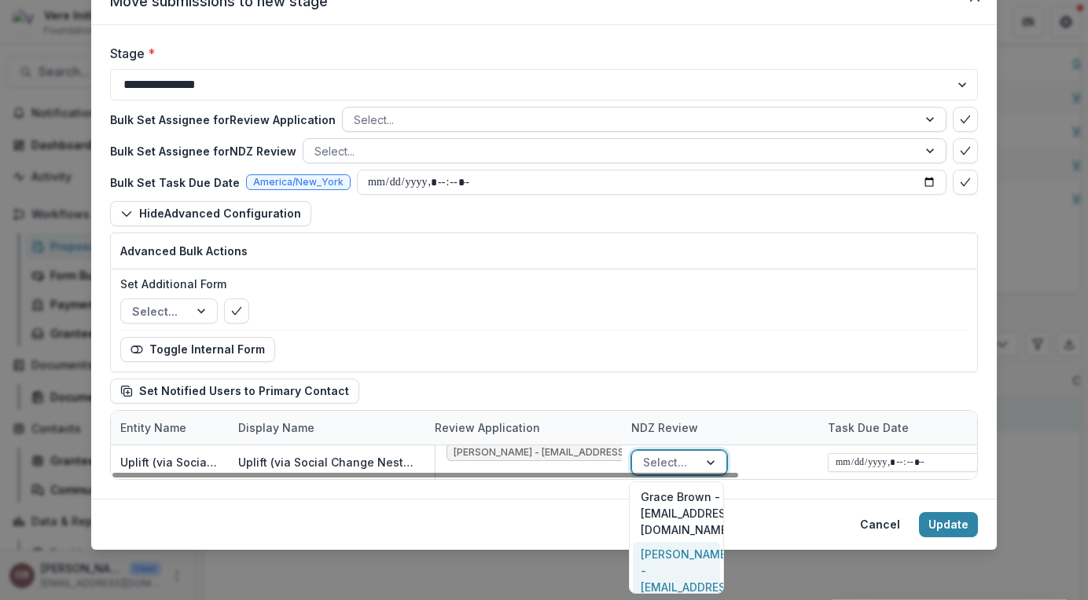
click at [691, 543] on div "[PERSON_NAME] - [EMAIL_ADDRESS][DOMAIN_NAME]" at bounding box center [676, 579] width 87 height 74
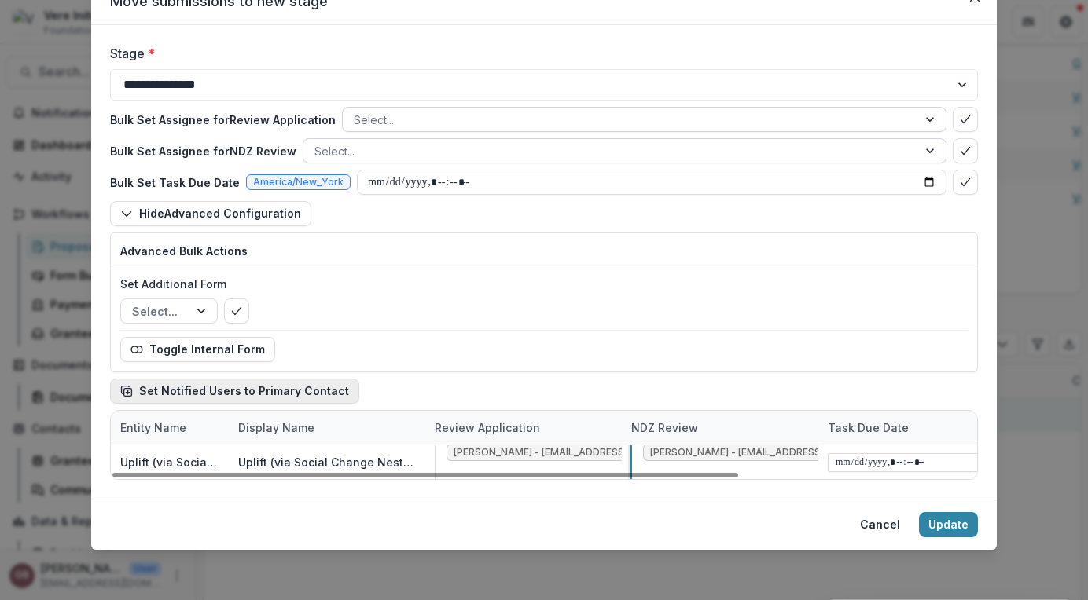
click at [168, 392] on button "Set Notified Users to Primary Contact" at bounding box center [234, 391] width 249 height 25
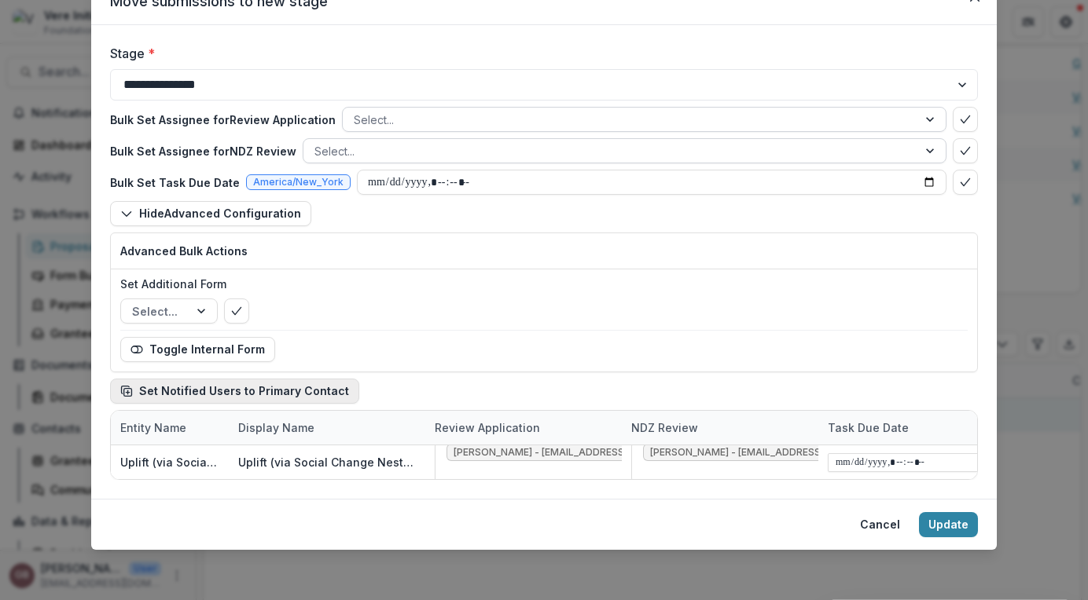
click at [124, 391] on icon "button" at bounding box center [126, 391] width 13 height 13
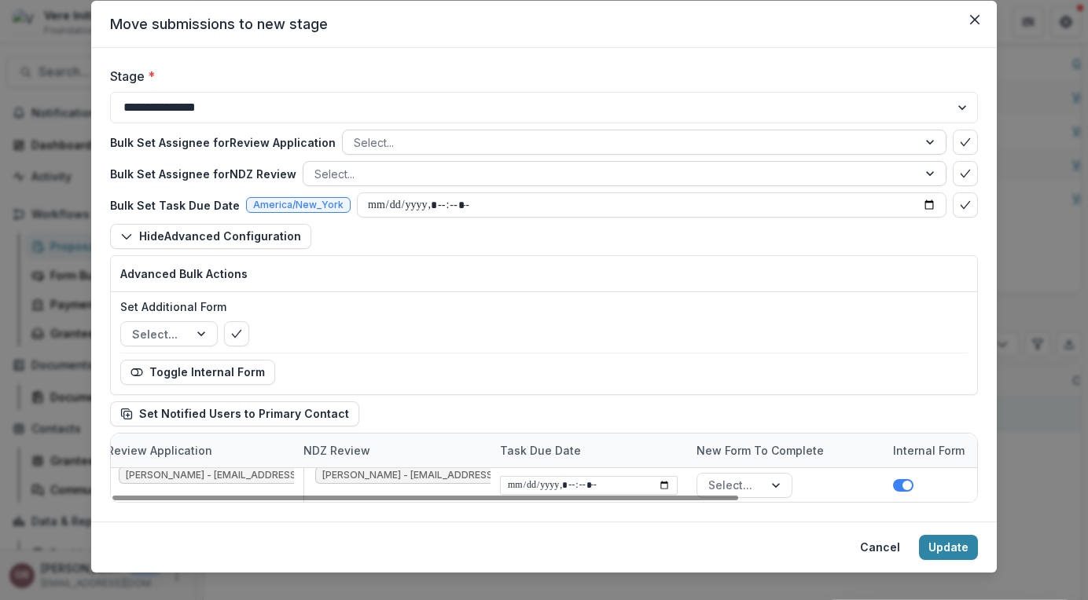
scroll to position [0, 327]
click at [483, 105] on select "**********" at bounding box center [544, 107] width 868 height 31
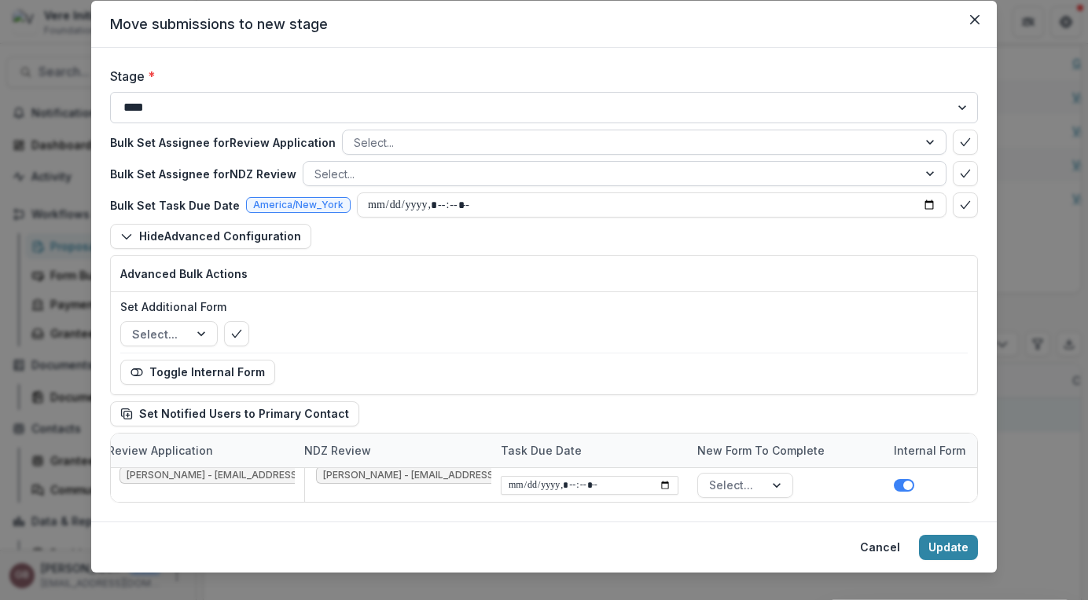
click at [110, 123] on select "**********" at bounding box center [544, 107] width 868 height 31
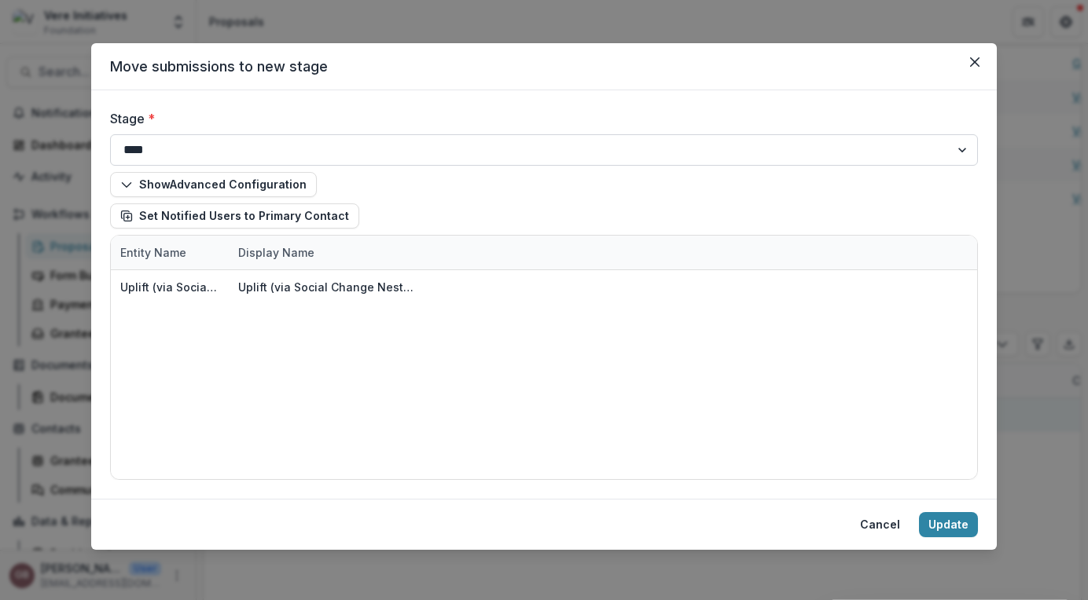
scroll to position [7, 0]
click at [333, 153] on select "**********" at bounding box center [544, 149] width 868 height 31
click at [110, 134] on select "**********" at bounding box center [544, 149] width 868 height 31
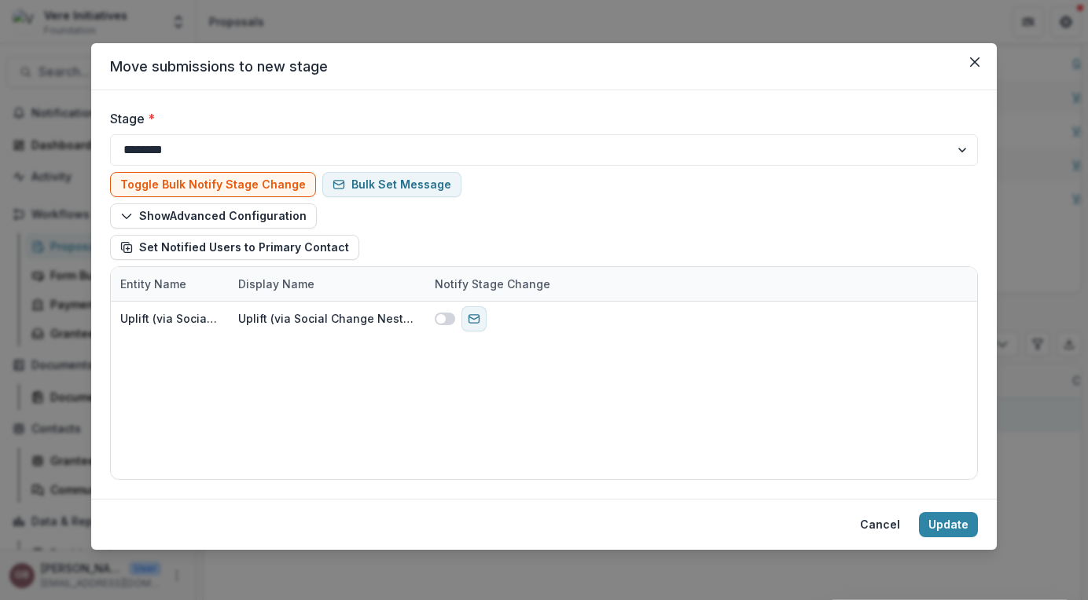
click at [325, 141] on div at bounding box center [183, 150] width 299 height 21
click at [253, 153] on div at bounding box center [183, 150] width 299 height 21
click at [641, 149] on select "**********" at bounding box center [544, 149] width 868 height 31
click at [110, 134] on select "**********" at bounding box center [544, 149] width 868 height 31
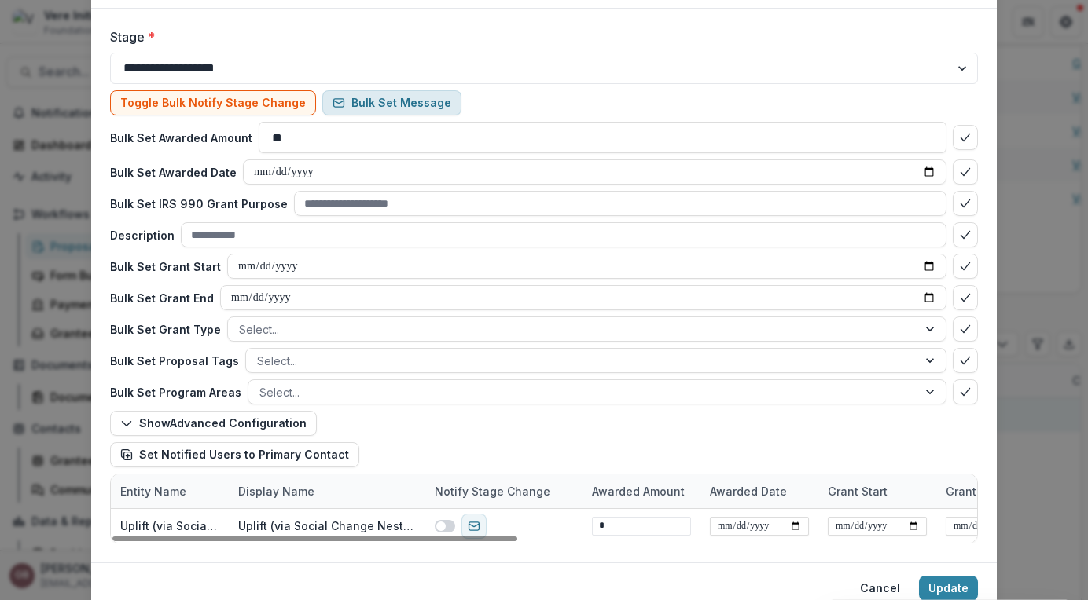
scroll to position [87, 0]
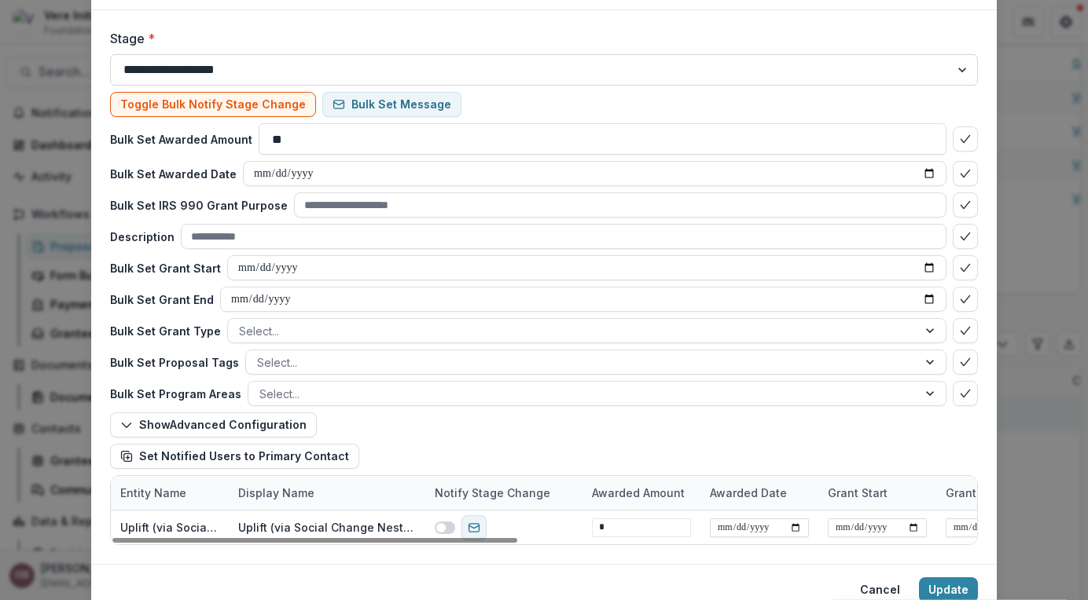
click at [359, 55] on select "**********" at bounding box center [544, 69] width 868 height 31
select select "**********"
click at [110, 57] on select "**********" at bounding box center [544, 69] width 868 height 31
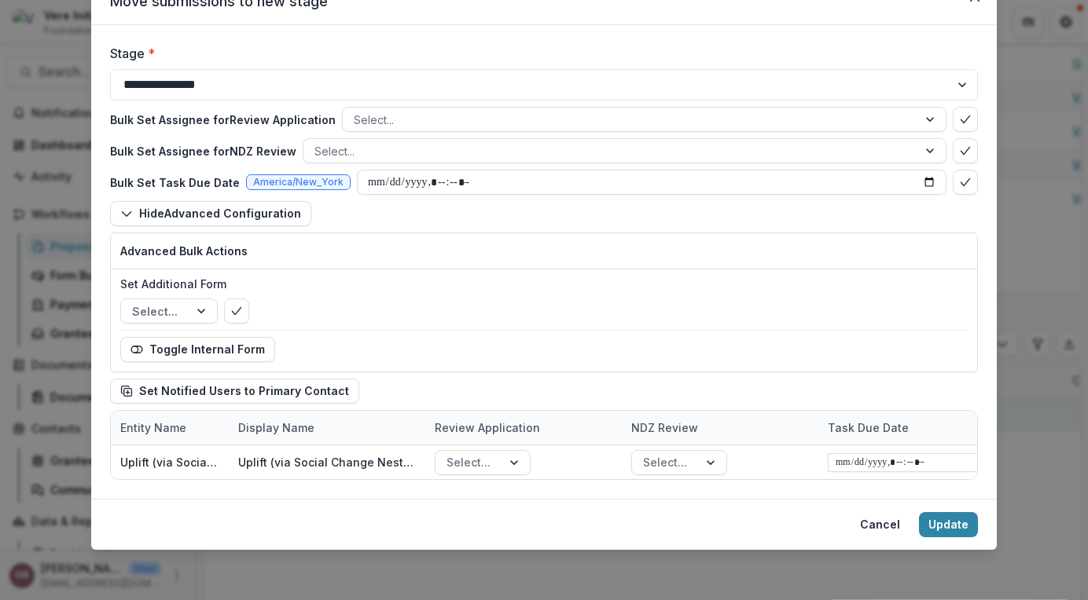
scroll to position [72, 0]
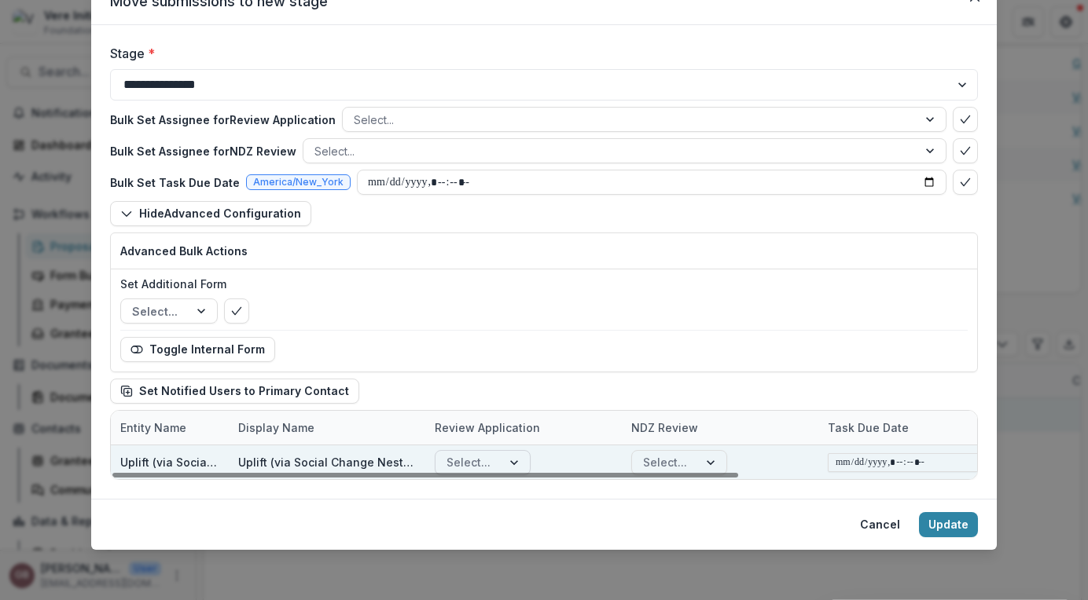
click at [501, 450] on div "Select..." at bounding box center [483, 462] width 96 height 25
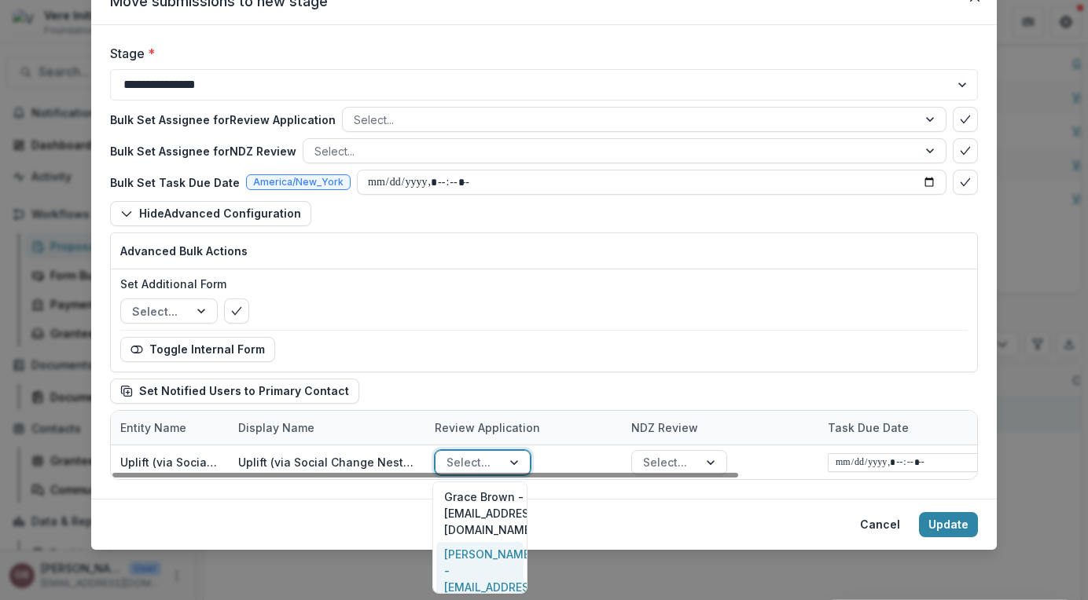
click at [490, 543] on div "[PERSON_NAME] - [EMAIL_ADDRESS][DOMAIN_NAME]" at bounding box center [479, 579] width 87 height 74
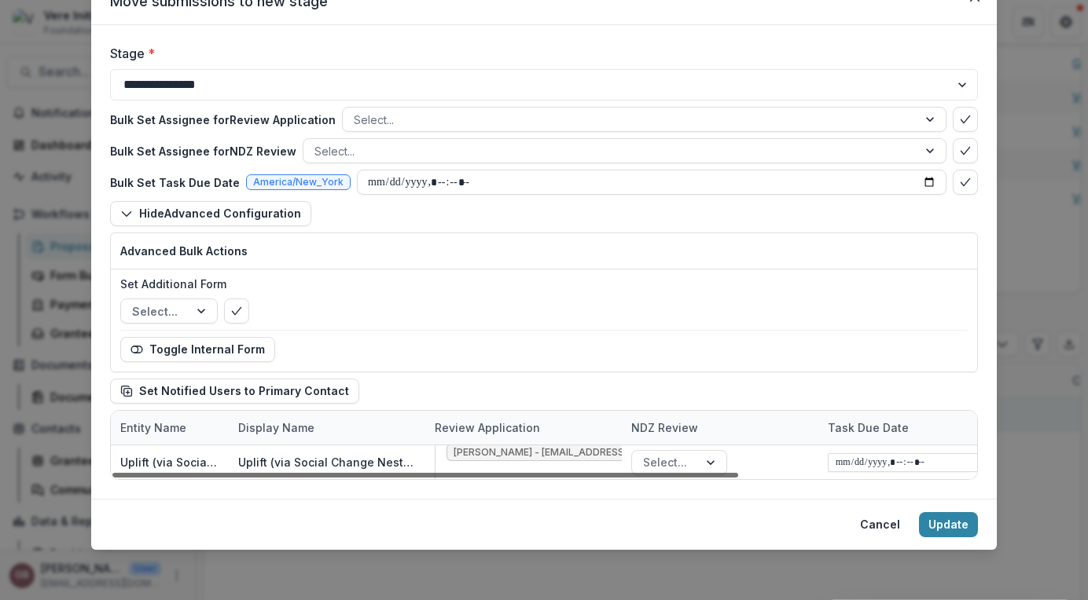
click at [698, 473] on div at bounding box center [425, 475] width 626 height 5
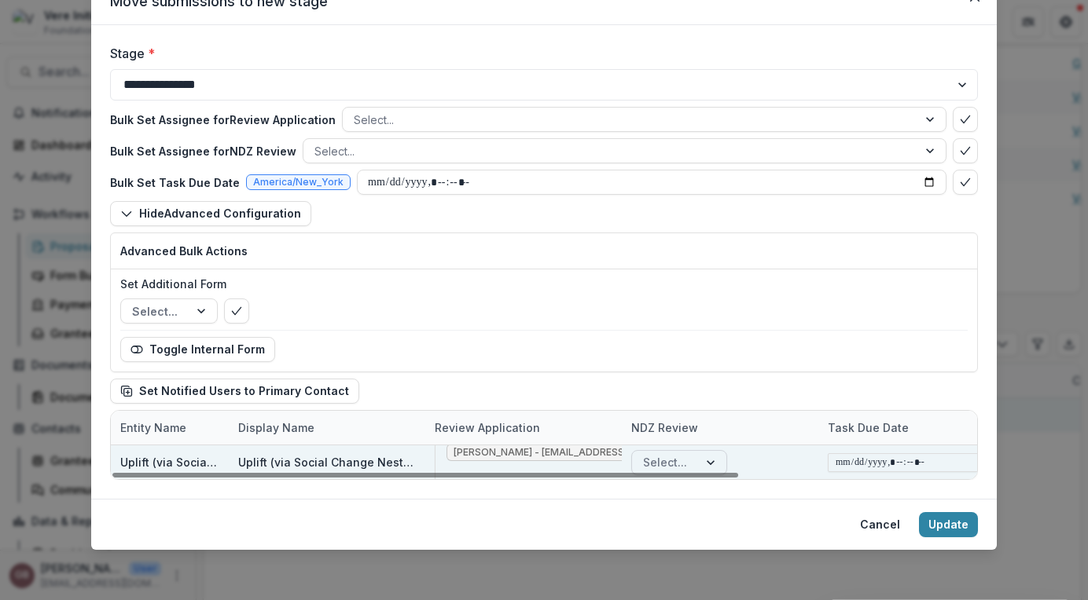
click at [688, 461] on div "Select..." at bounding box center [665, 462] width 66 height 23
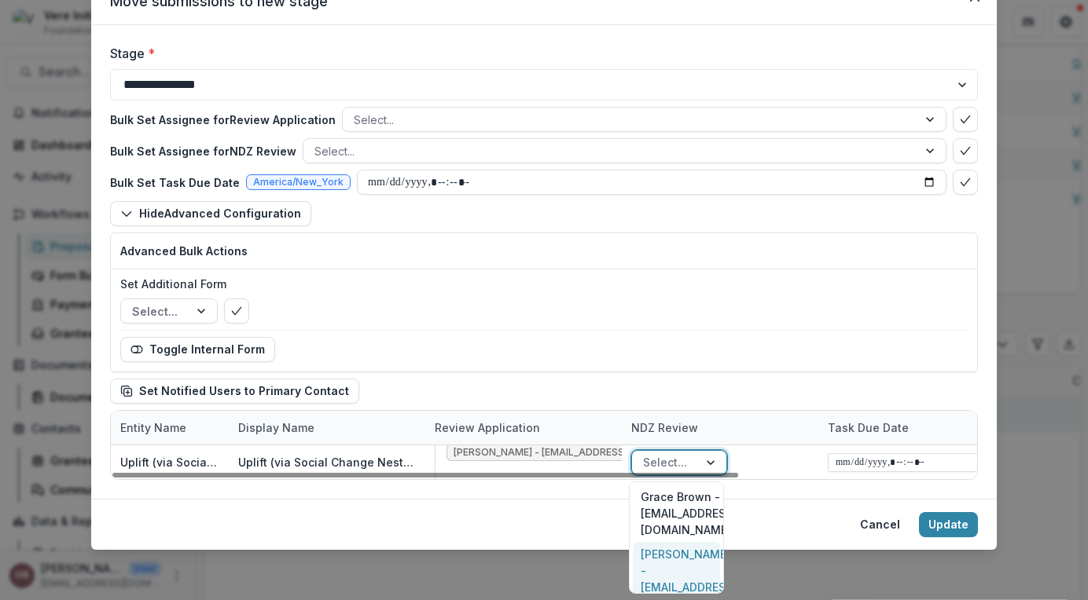
click at [668, 542] on div "[PERSON_NAME] - [EMAIL_ADDRESS][DOMAIN_NAME]" at bounding box center [676, 579] width 87 height 74
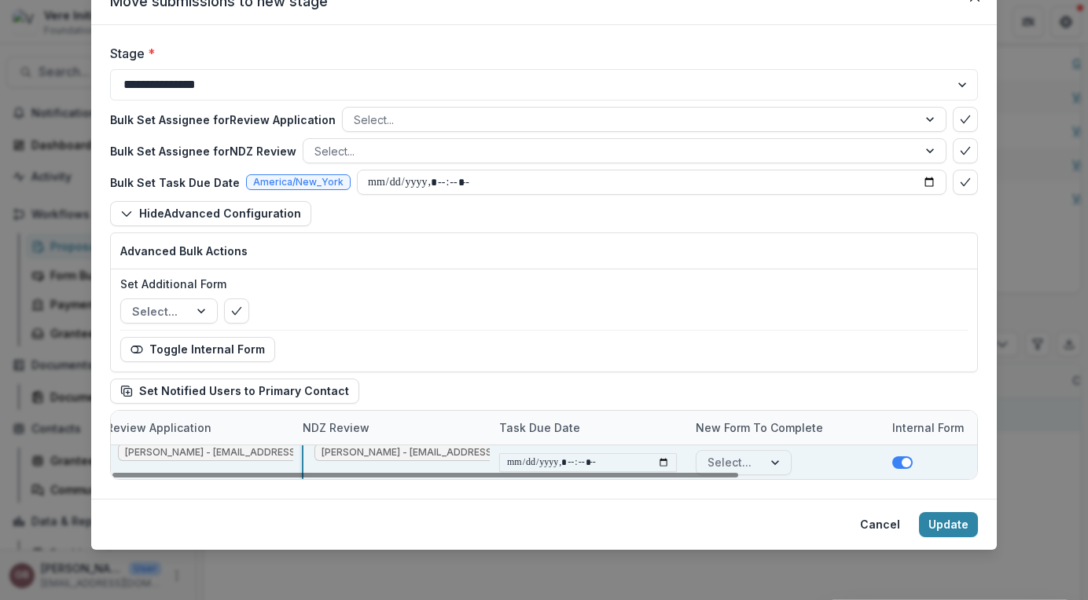
scroll to position [0, 329]
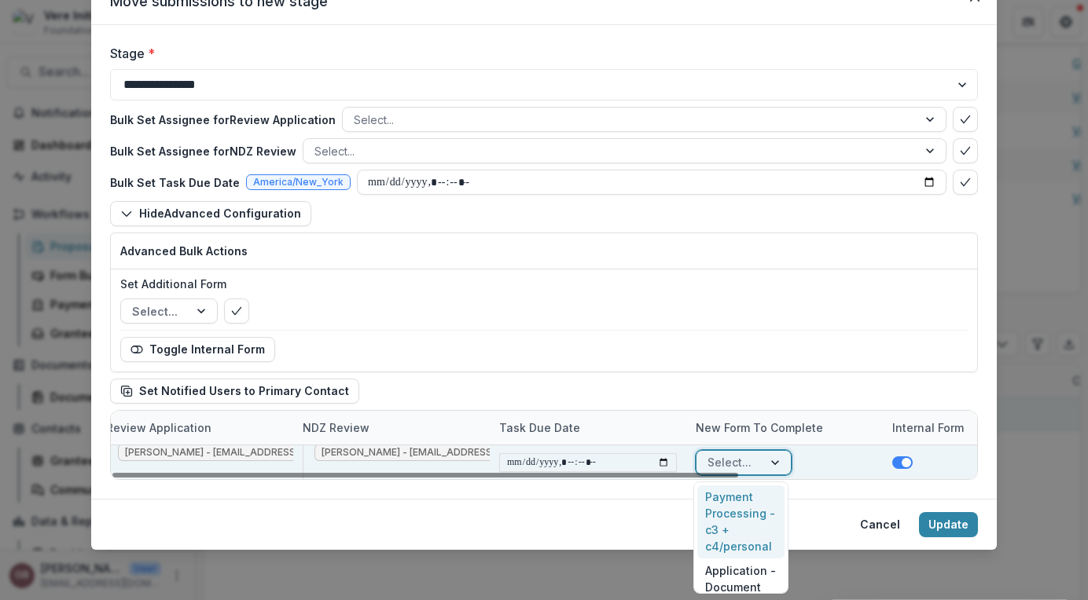
click at [771, 463] on div at bounding box center [776, 463] width 28 height 24
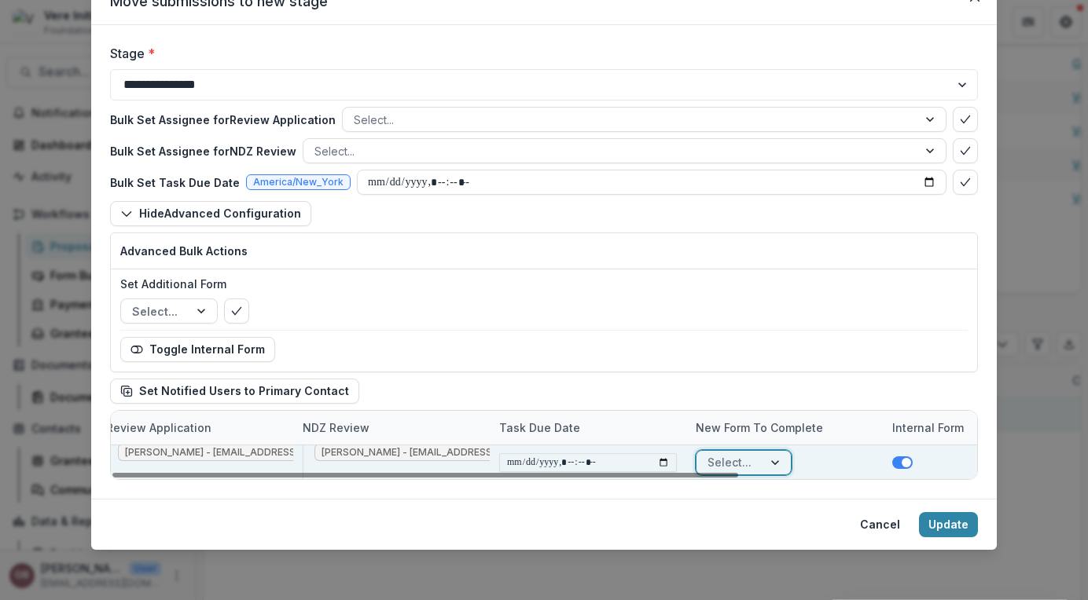
click at [771, 463] on div at bounding box center [776, 463] width 28 height 24
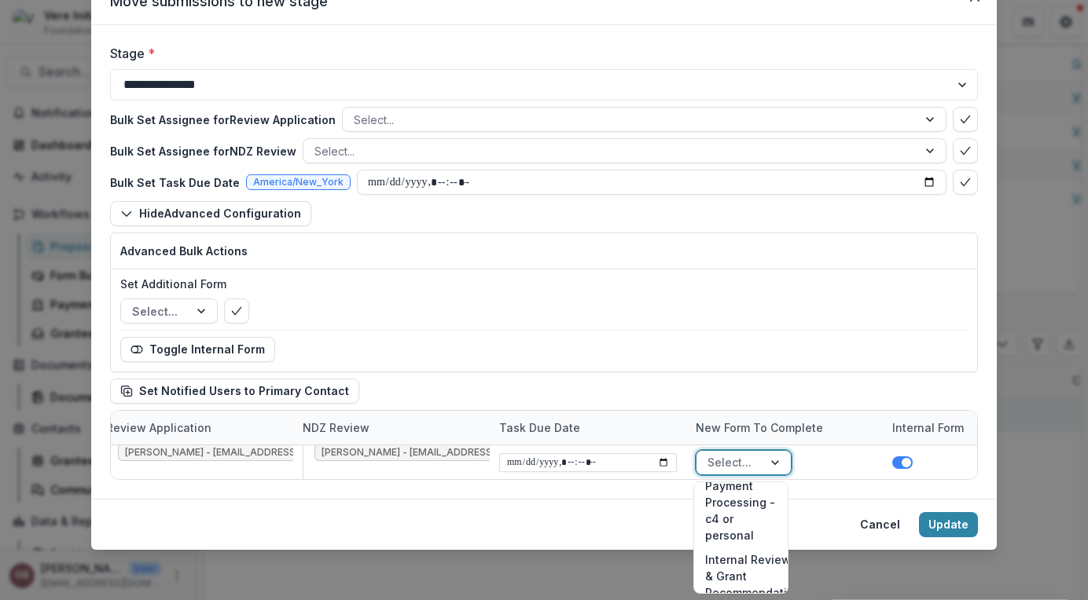
scroll to position [233, 0]
click at [729, 534] on div "Internal Review & Grant Recommendation" at bounding box center [740, 541] width 87 height 57
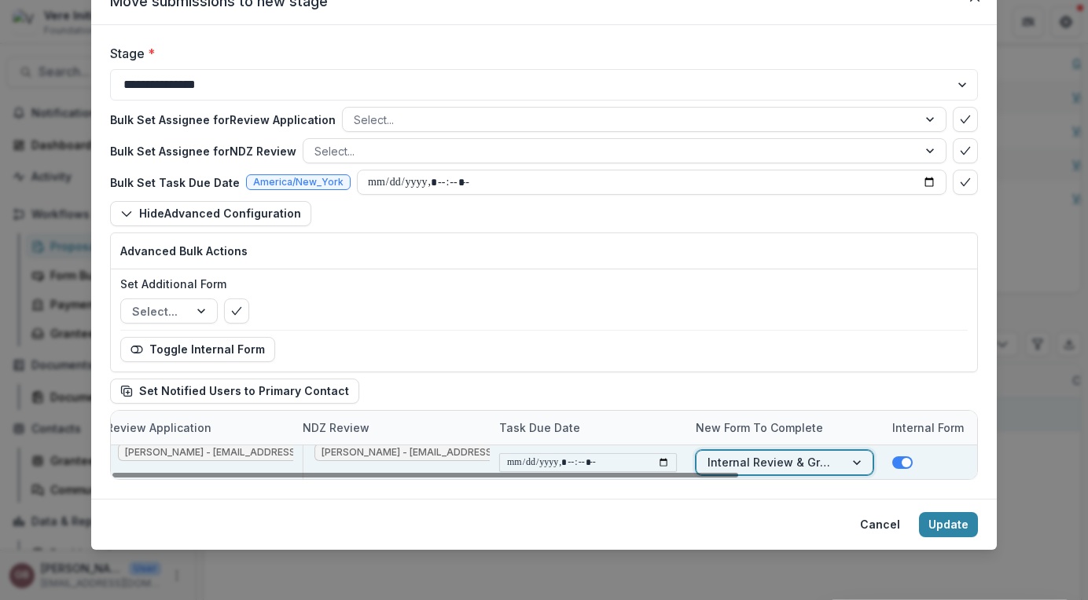
click at [664, 463] on input "datetime-local" at bounding box center [588, 462] width 178 height 19
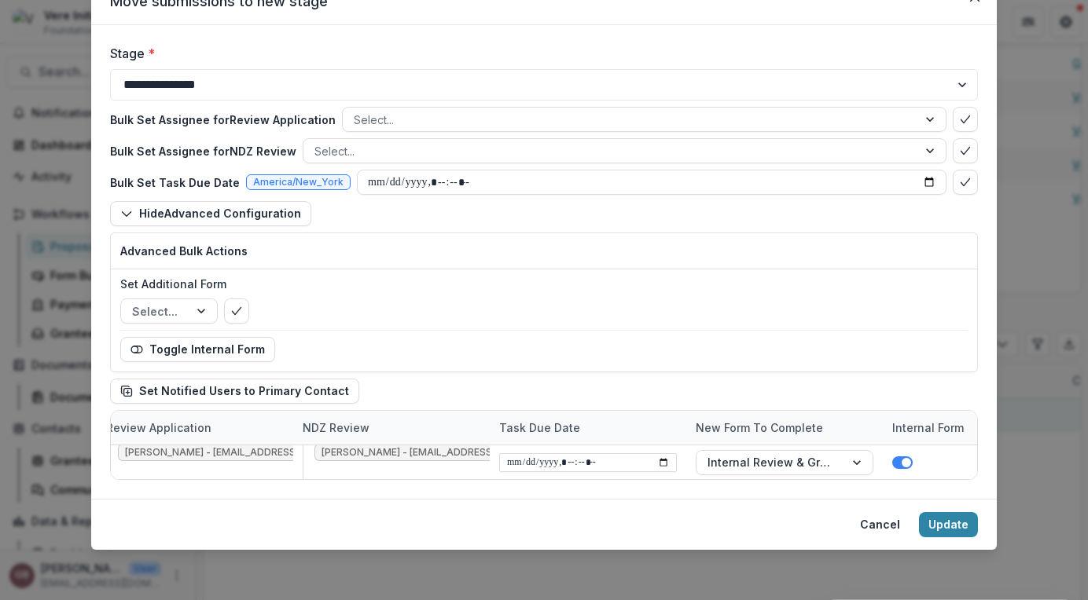
click at [908, 311] on div "Select..." at bounding box center [543, 311] width 847 height 25
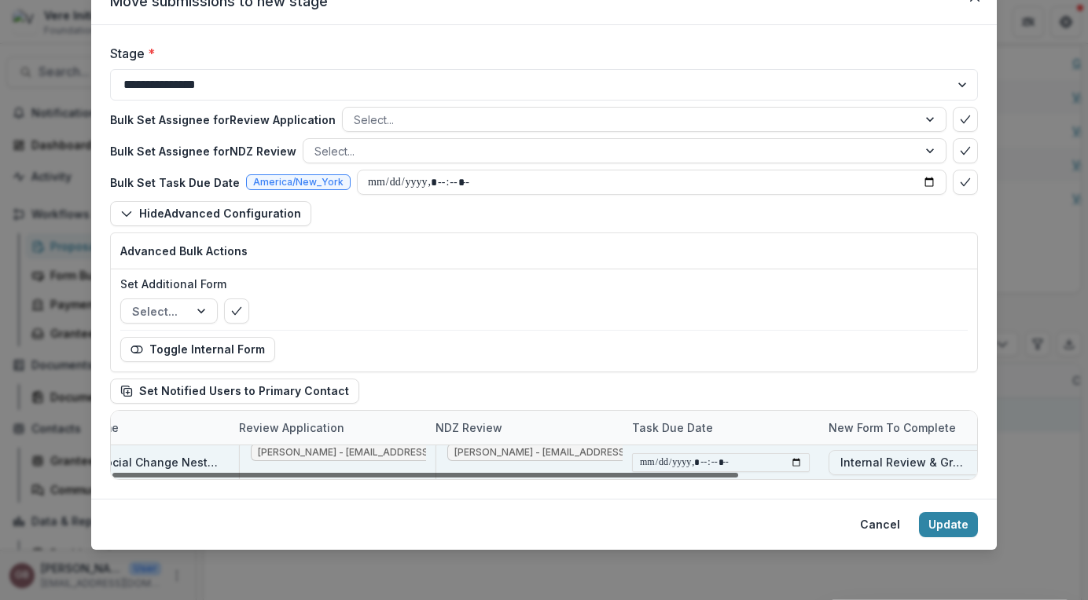
scroll to position [0, 329]
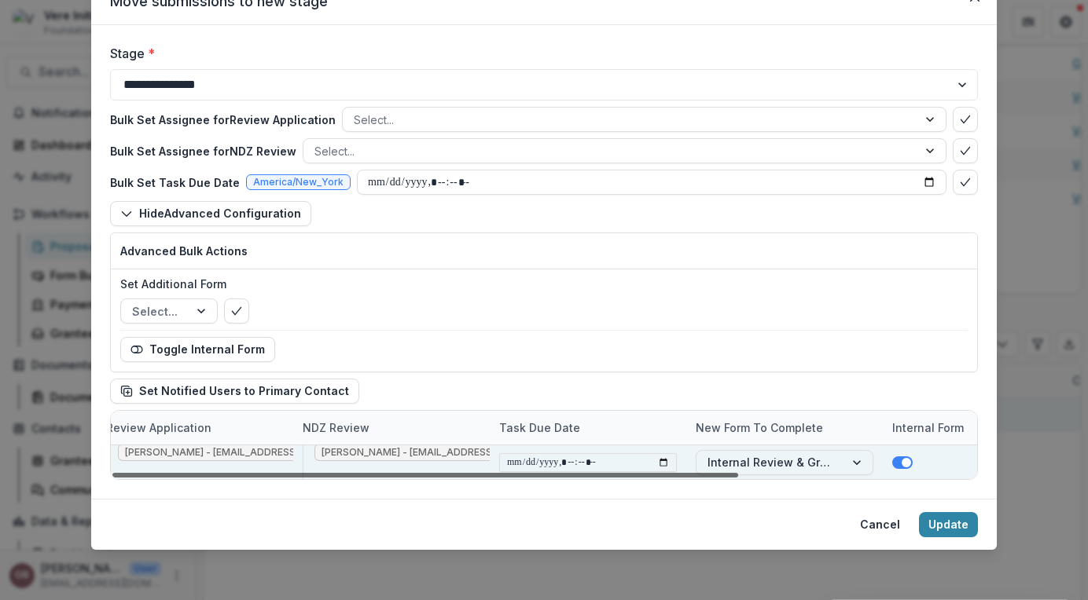
drag, startPoint x: 718, startPoint y: 475, endPoint x: 1015, endPoint y: 481, distance: 296.4
click at [738, 478] on div at bounding box center [425, 475] width 626 height 5
drag, startPoint x: 784, startPoint y: 475, endPoint x: 835, endPoint y: 527, distance: 72.8
click at [738, 478] on div at bounding box center [425, 475] width 626 height 5
click at [957, 525] on button "Update" at bounding box center [948, 524] width 59 height 25
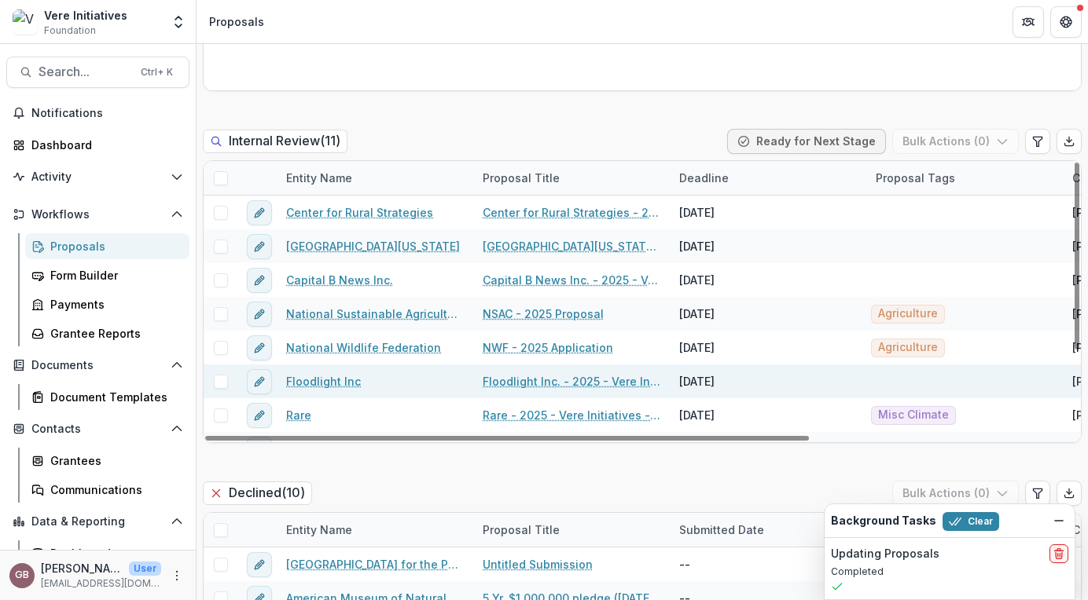
scroll to position [125, 0]
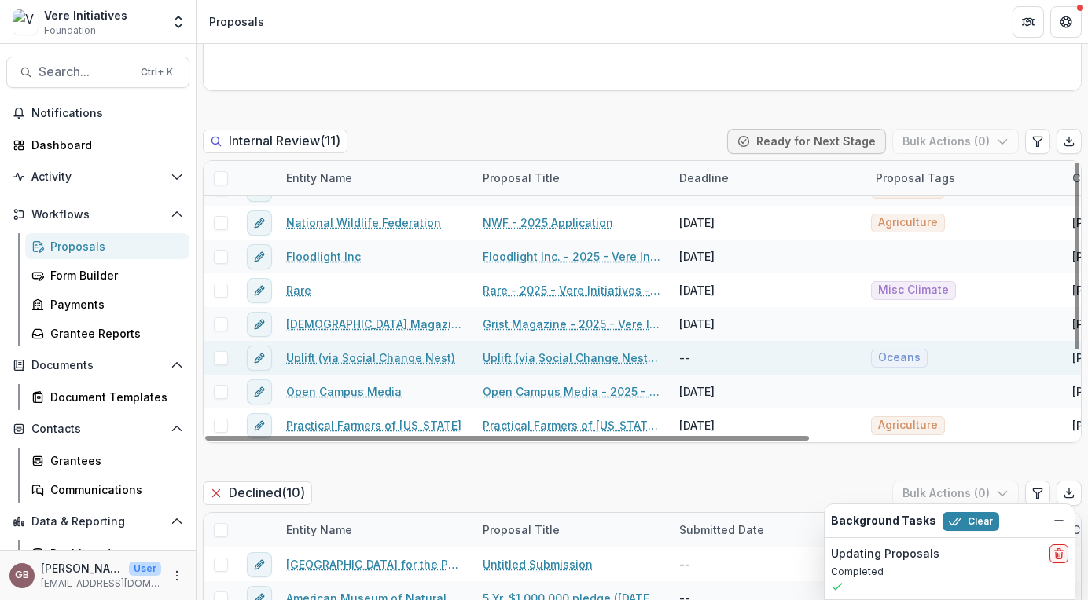
click at [691, 355] on div "--" at bounding box center [768, 358] width 196 height 34
click at [681, 358] on div "--" at bounding box center [684, 358] width 11 height 17
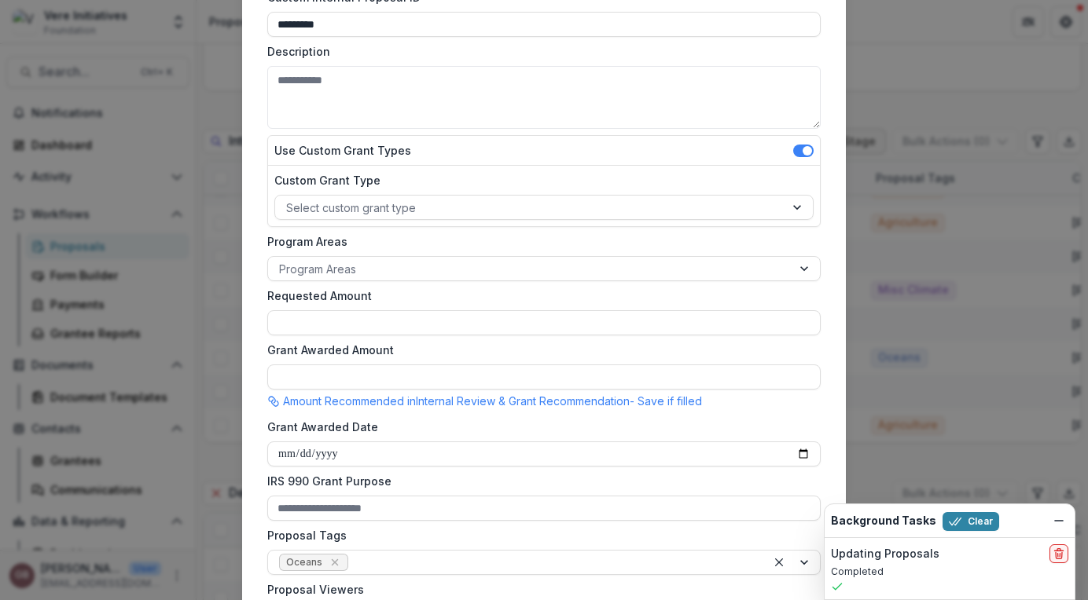
scroll to position [0, 0]
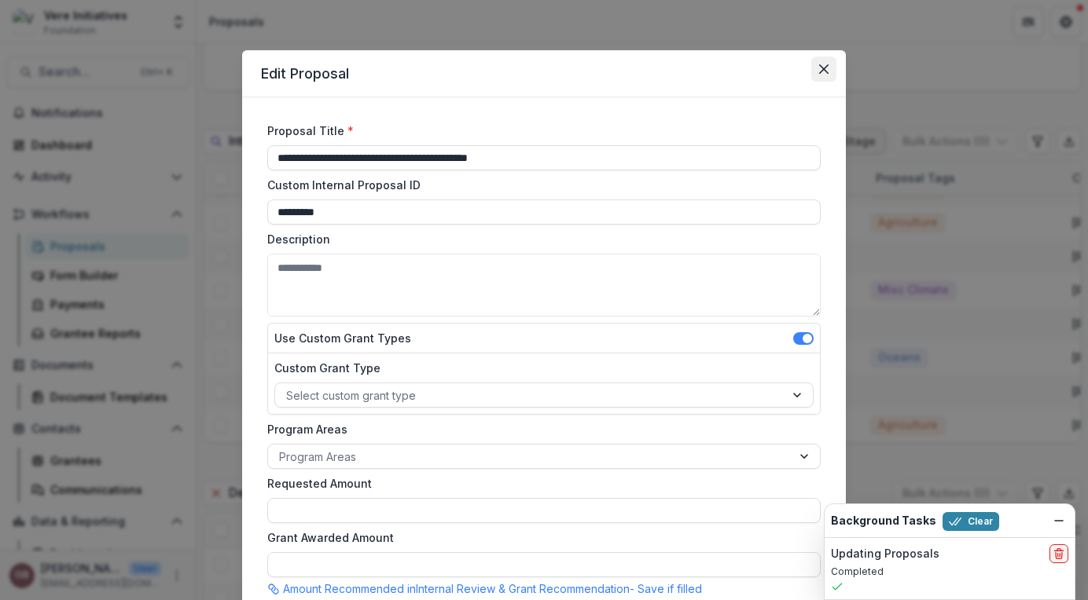
click at [820, 66] on icon "Close" at bounding box center [823, 68] width 9 height 9
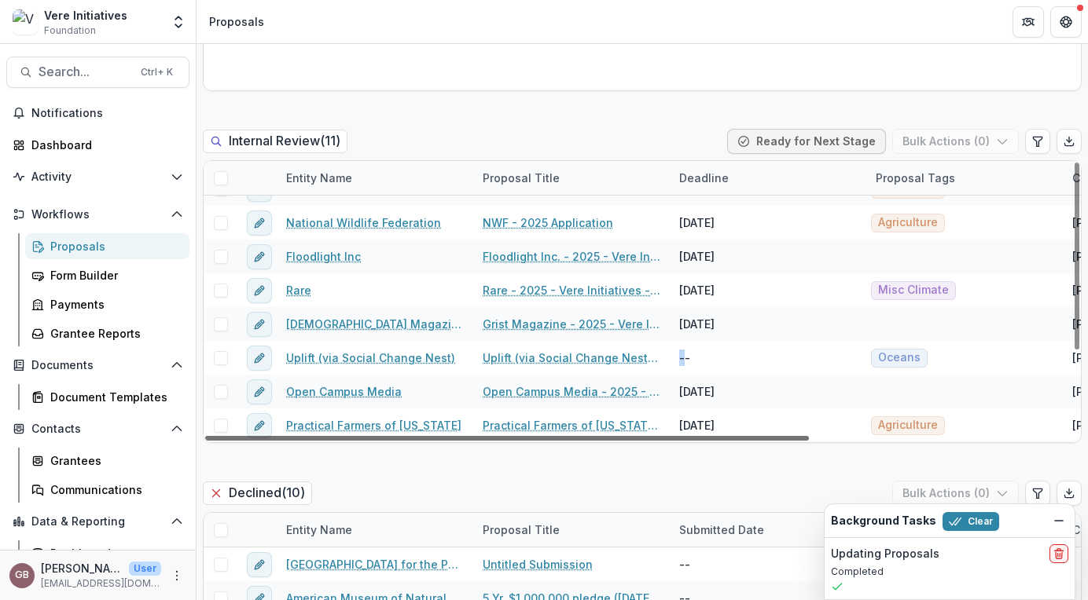
click at [727, 437] on div at bounding box center [507, 438] width 604 height 5
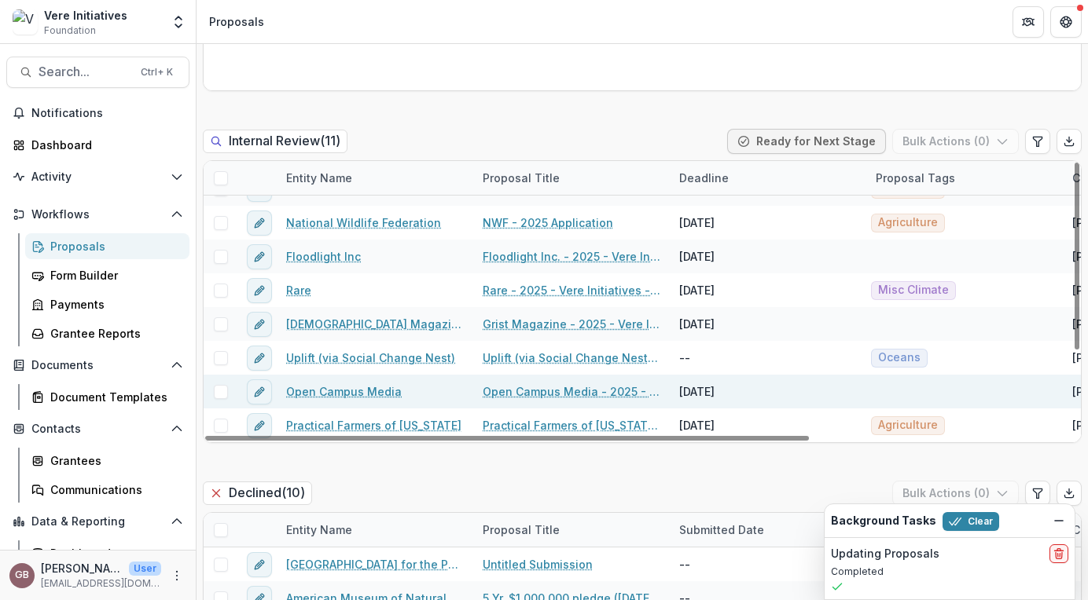
click at [714, 393] on div "[DATE]" at bounding box center [696, 392] width 35 height 17
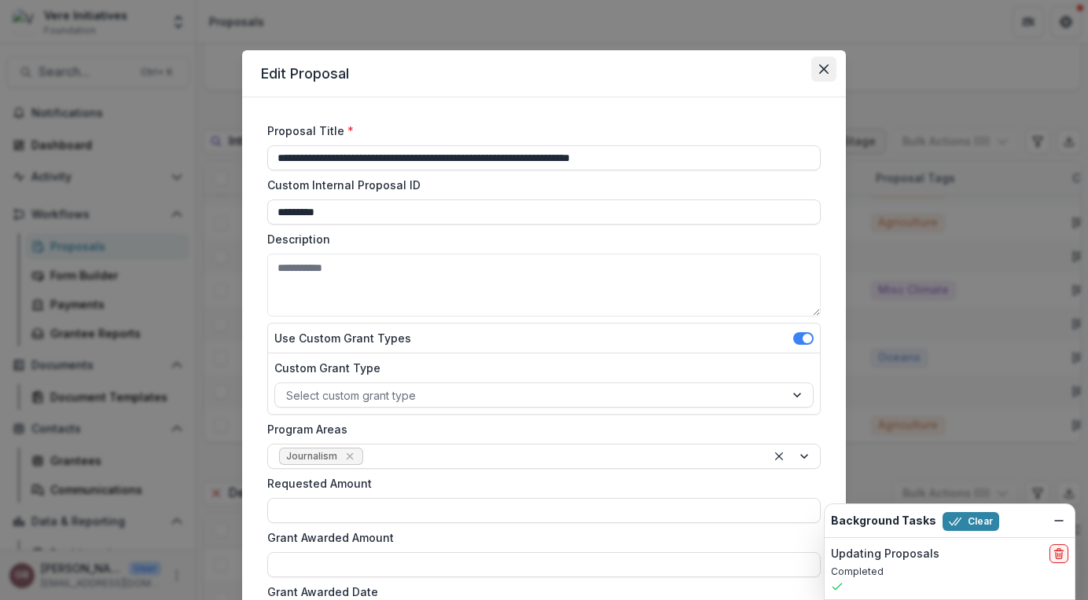
click at [822, 73] on icon "Close" at bounding box center [823, 68] width 9 height 9
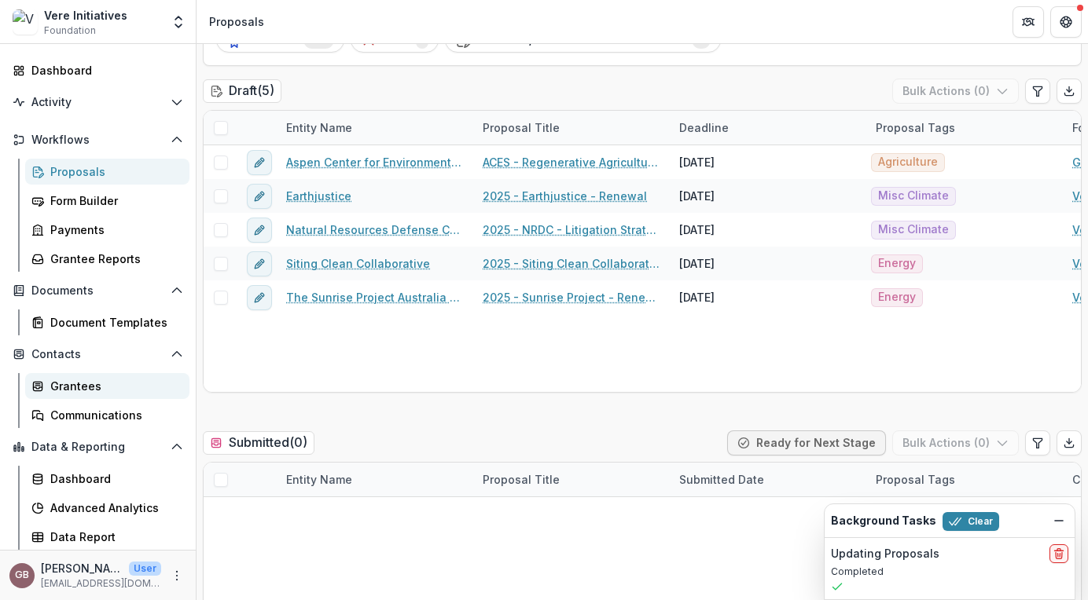
scroll to position [73, 0]
click at [101, 528] on link "Data Report" at bounding box center [107, 539] width 164 height 26
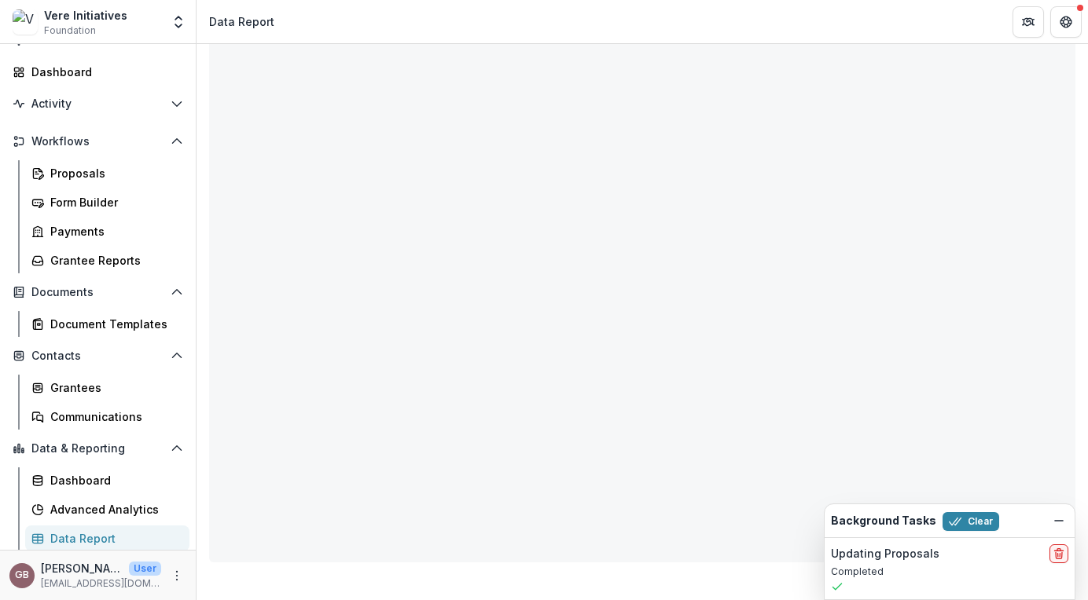
scroll to position [107, 0]
click at [1054, 523] on icon "Dismiss" at bounding box center [1058, 521] width 13 height 13
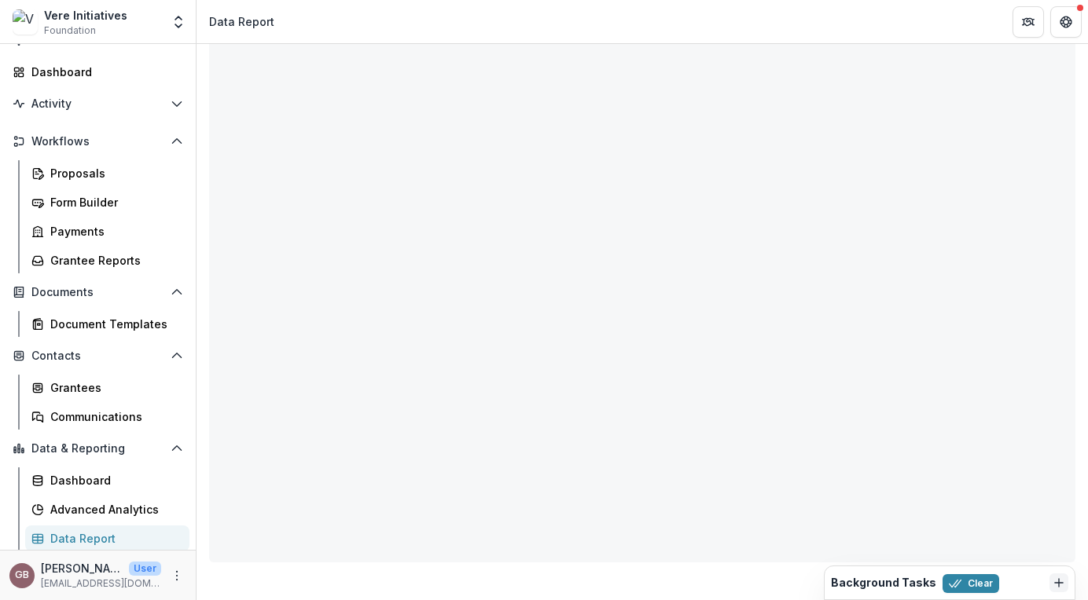
scroll to position [0, 0]
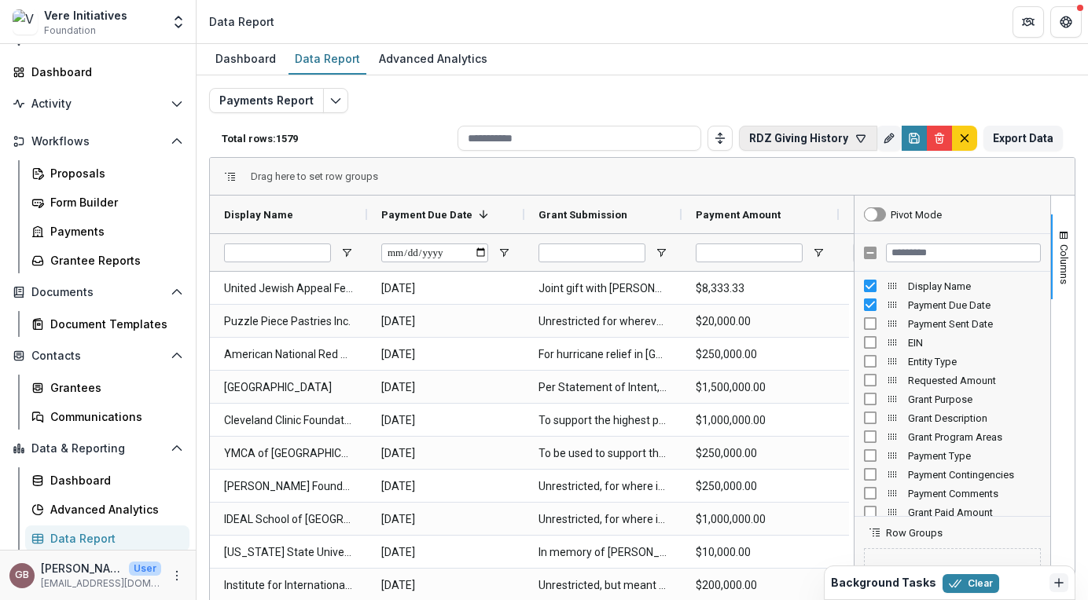
click at [835, 148] on button "RDZ Giving History" at bounding box center [808, 138] width 138 height 25
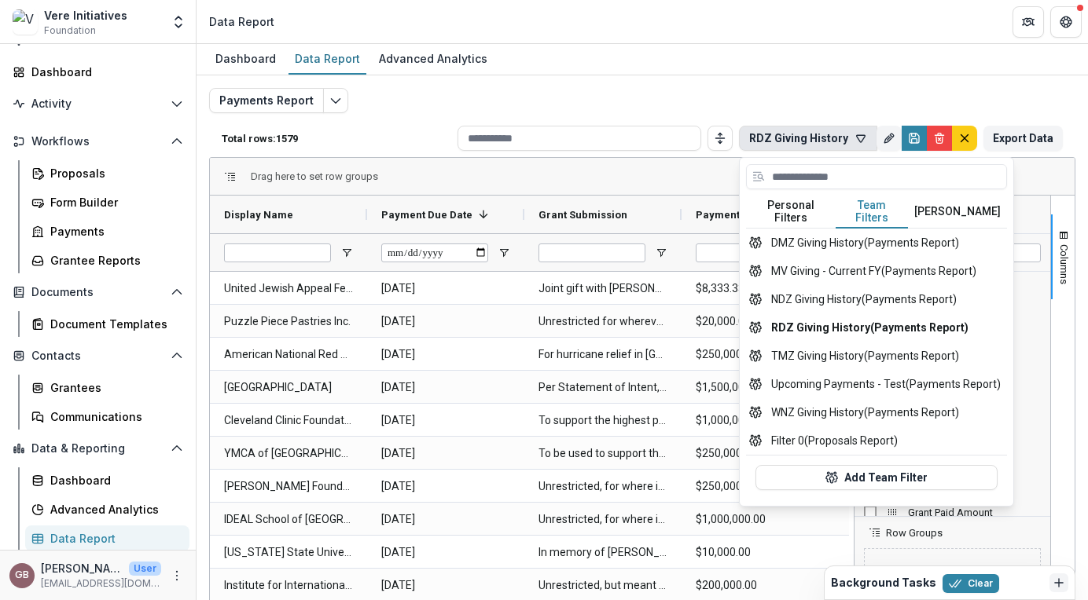
click at [875, 199] on button "Team Filters" at bounding box center [871, 212] width 72 height 33
click at [832, 291] on button "NDZ Giving History (Payments Report)" at bounding box center [876, 299] width 261 height 28
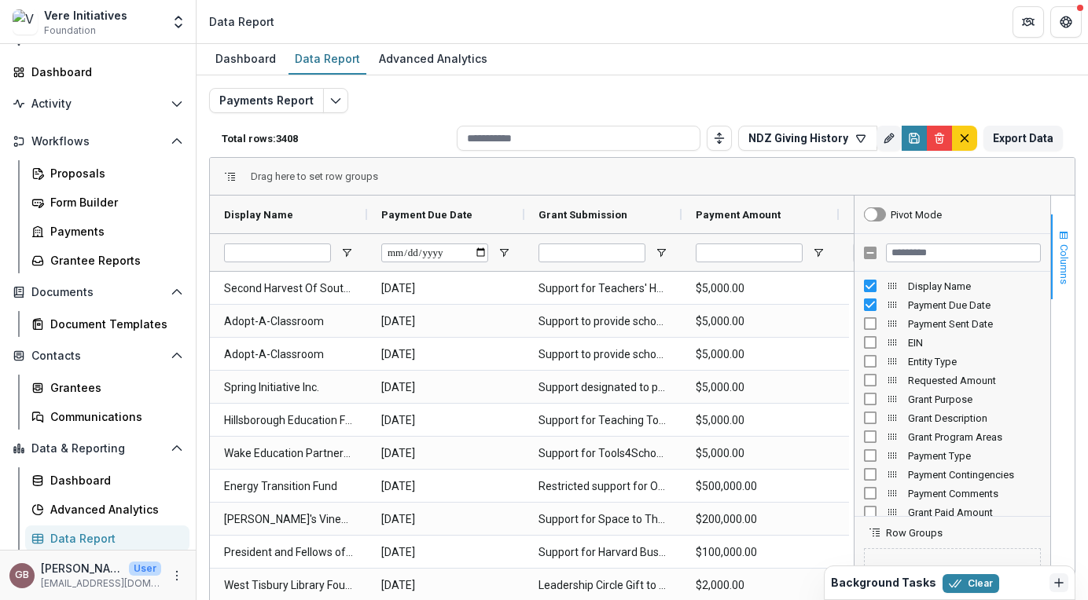
click at [1059, 229] on span "button" at bounding box center [1063, 235] width 13 height 13
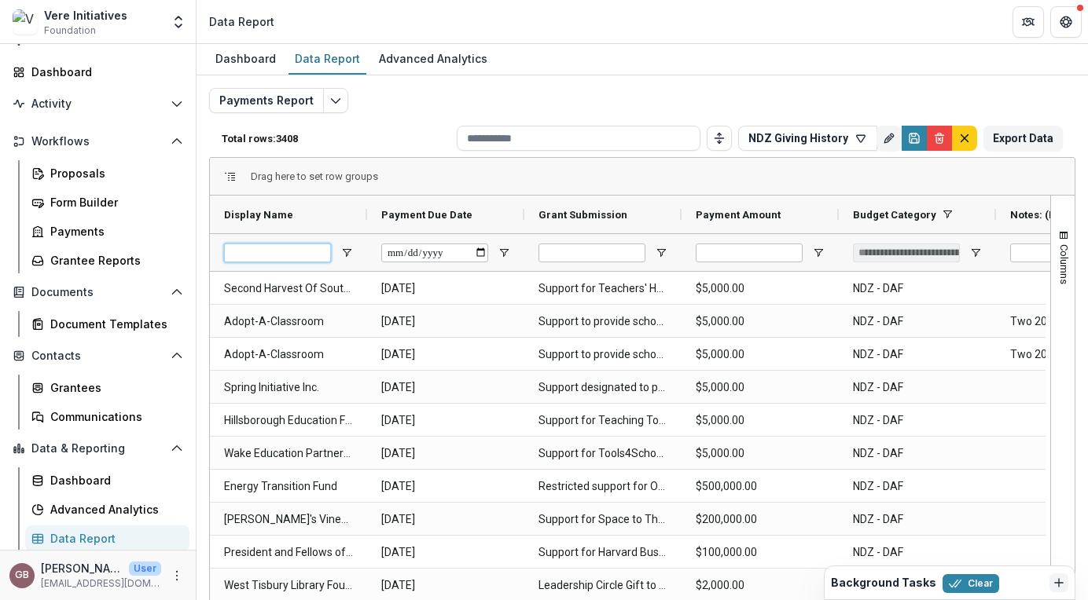
click at [255, 255] on input "Display Name Filter Input" at bounding box center [277, 253] width 107 height 19
type input "***"
type input "**********"
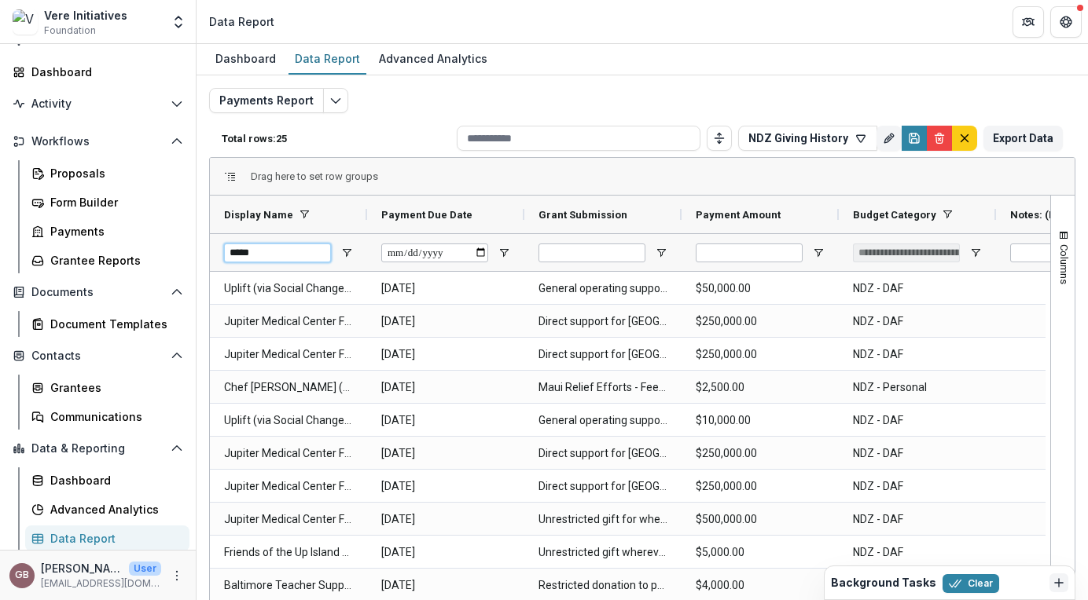
type input "******"
type input "**********"
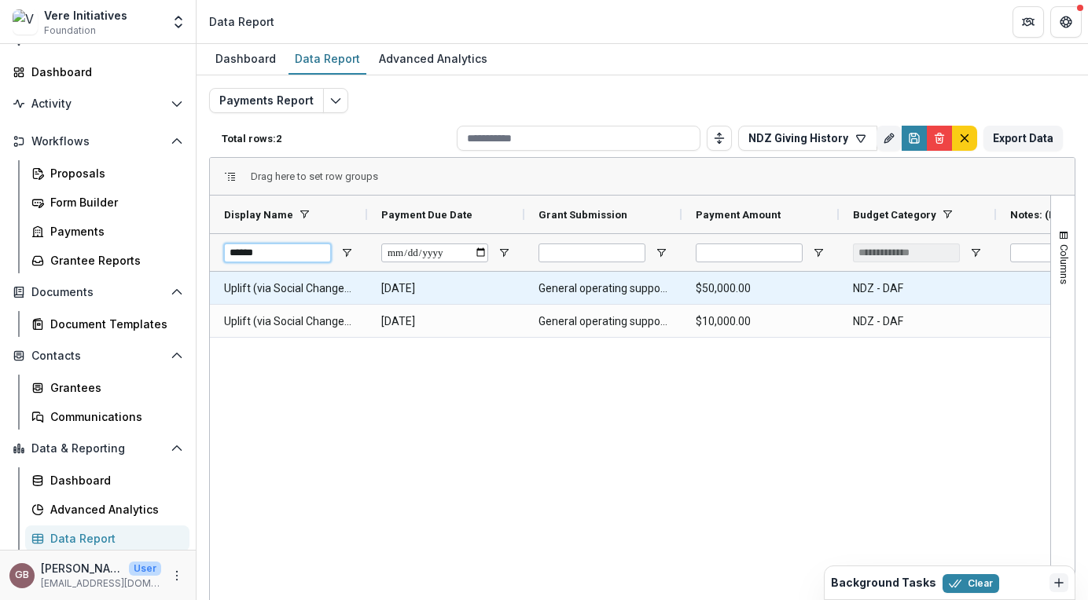
type input "******"
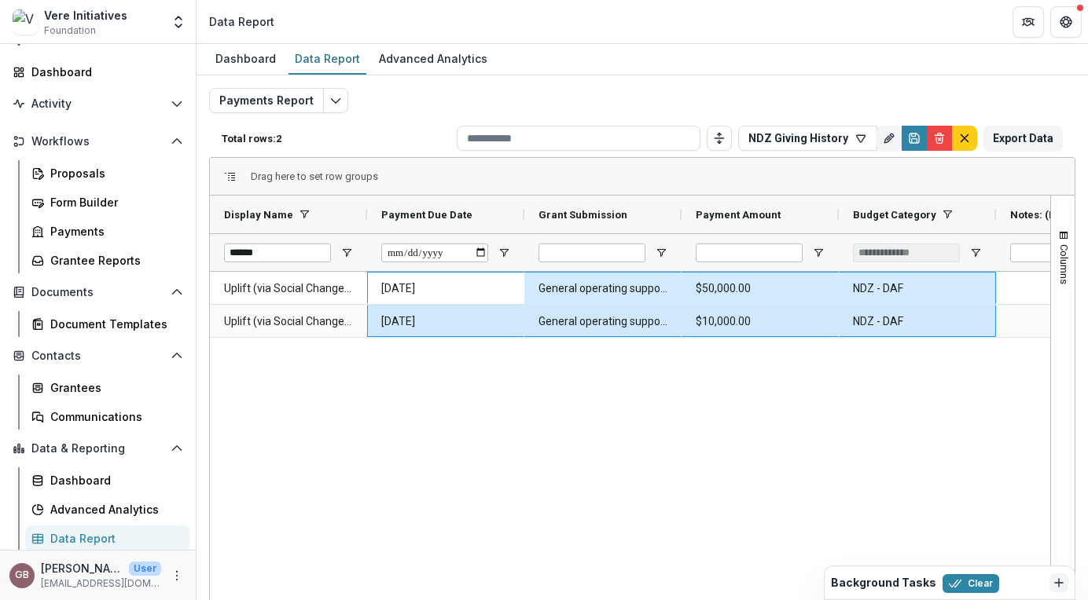
drag, startPoint x: 443, startPoint y: 287, endPoint x: 924, endPoint y: 314, distance: 481.8
click at [924, 314] on div "Uplift (via Social Change Nest) [DATE] General operating support $50,000.00 NDZ…" at bounding box center [838, 305] width 1257 height 66
copy div "General operating support $50,000.00 NDZ - DAF $50,000.00 Uplift (via Social Ch…"
click at [855, 432] on div "Uplift (via Social Change Nest) [DATE] General operating support $50,000.00 NDZ…" at bounding box center [630, 487] width 840 height 430
click at [1032, 140] on button "Export Data" at bounding box center [1022, 138] width 79 height 25
